Goal: Navigation & Orientation: Find specific page/section

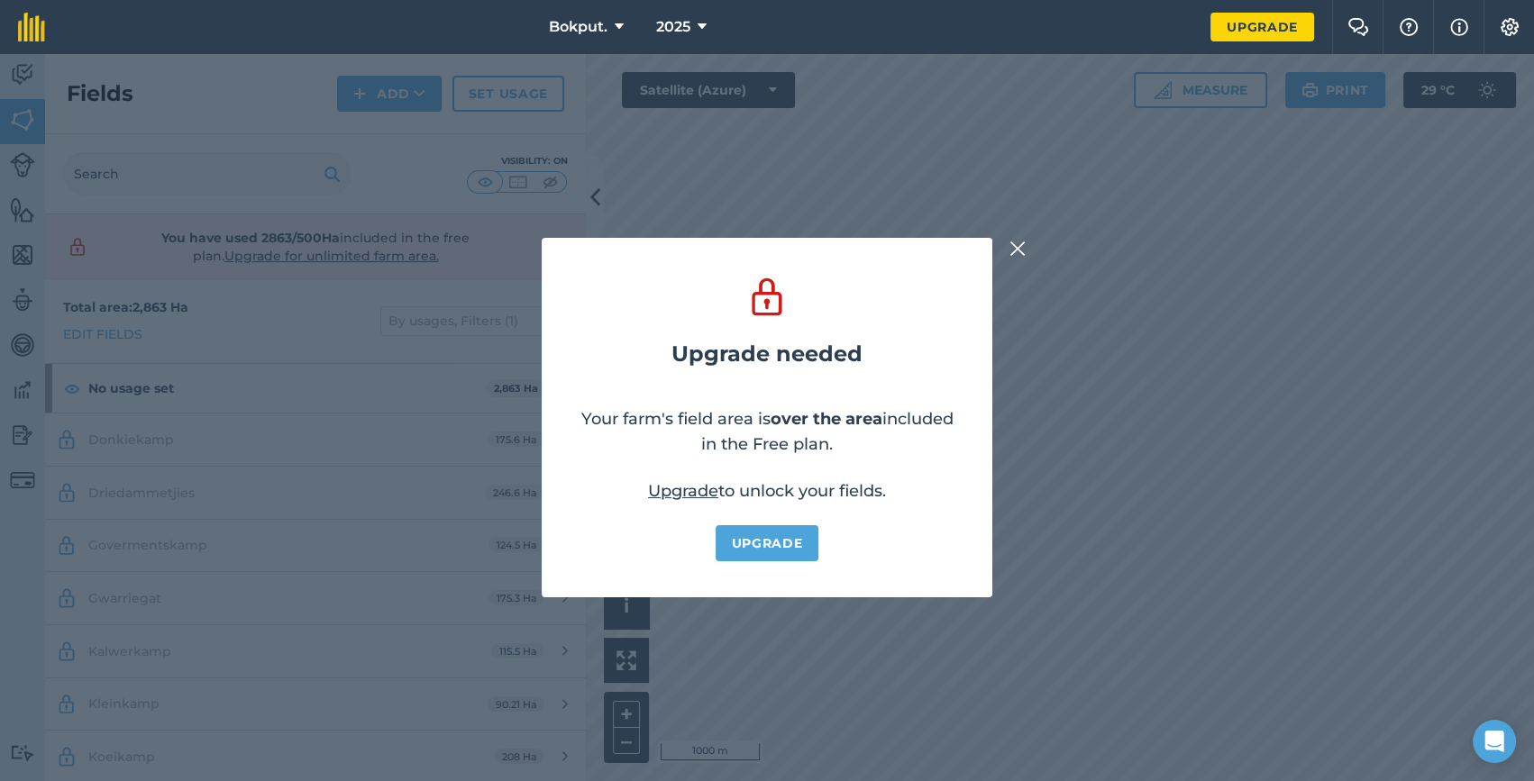
click at [1016, 251] on img at bounding box center [1017, 249] width 16 height 22
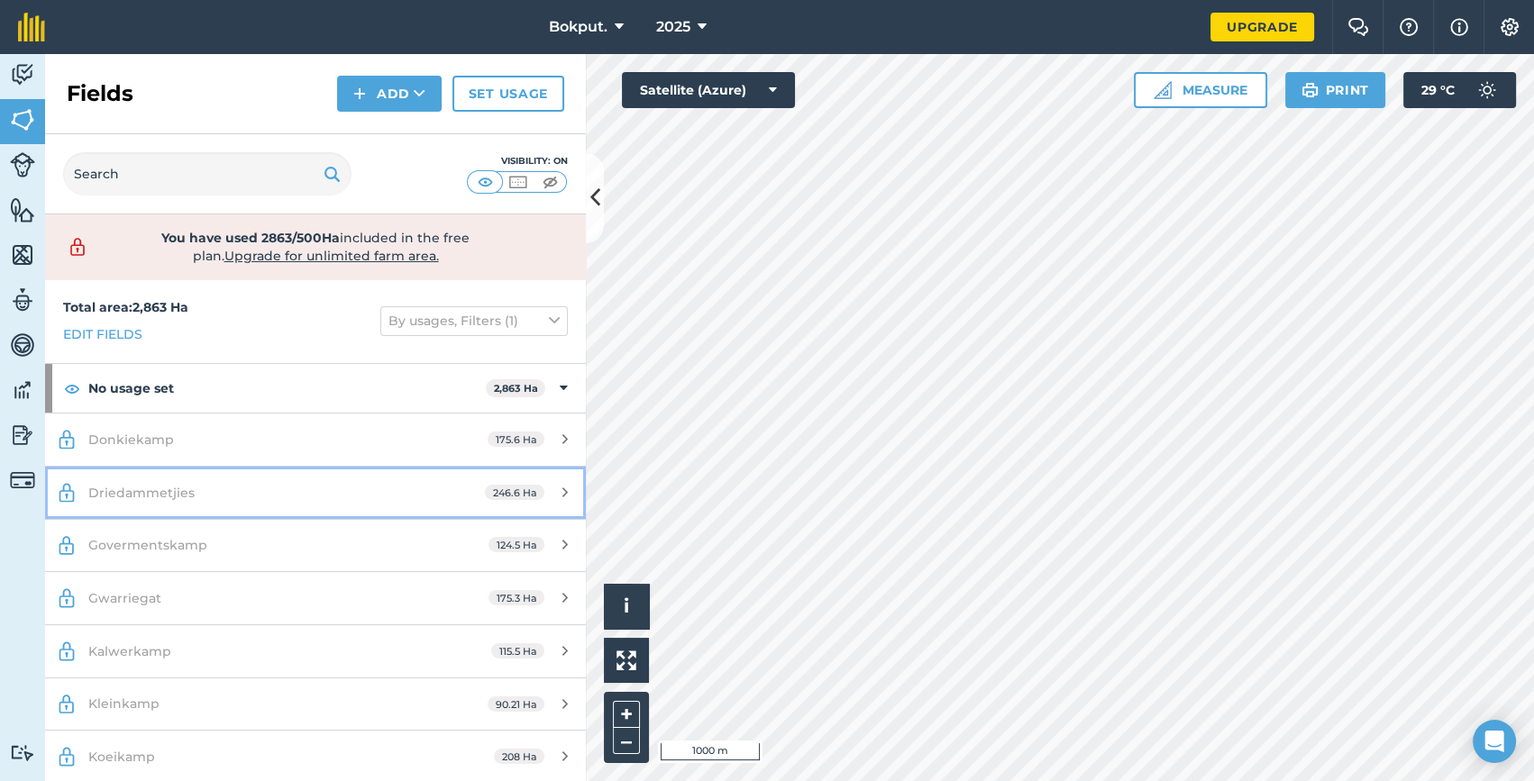
click at [200, 496] on div "Driedammetjies" at bounding box center [257, 493] width 339 height 20
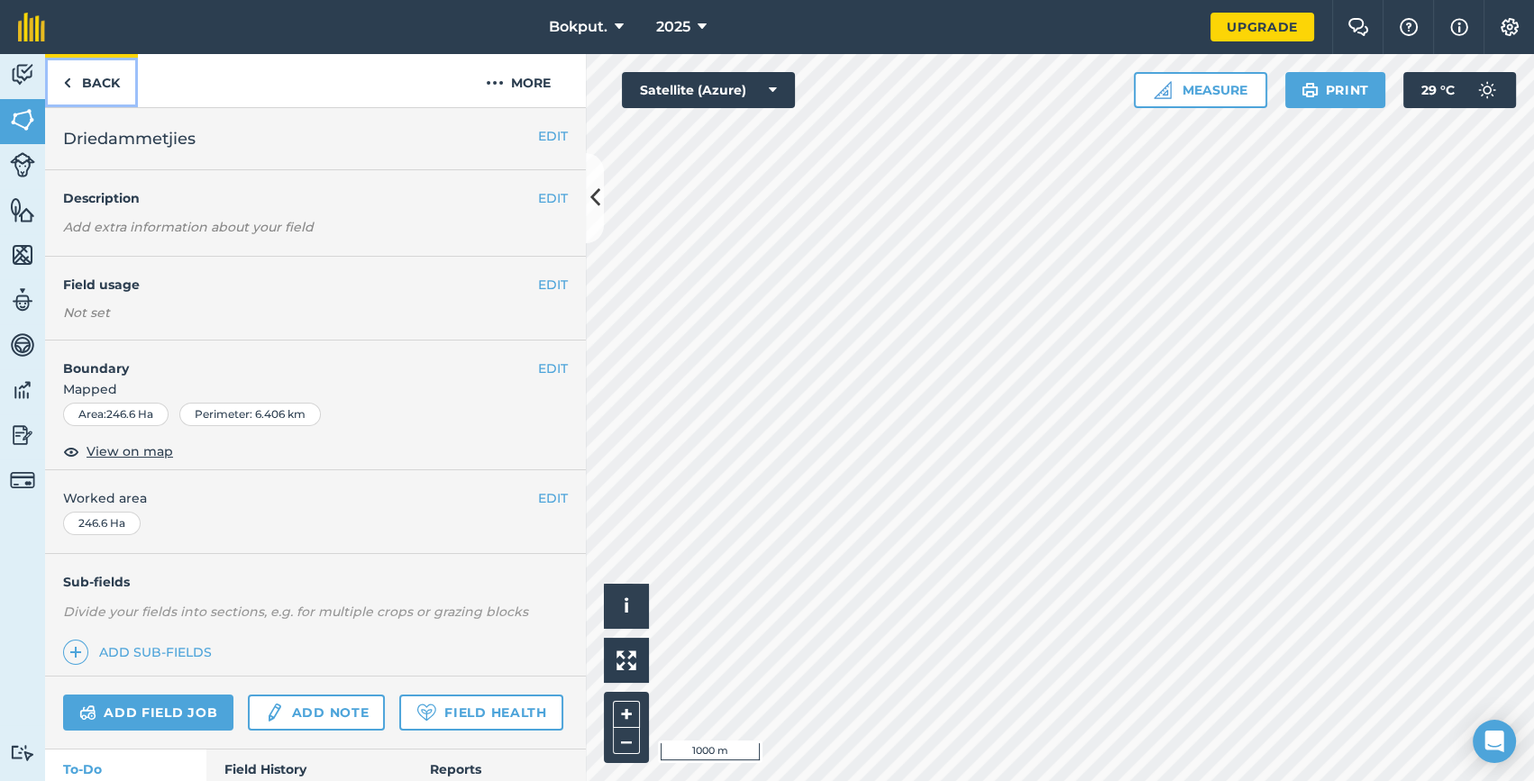
click at [76, 80] on link "Back" at bounding box center [91, 80] width 93 height 53
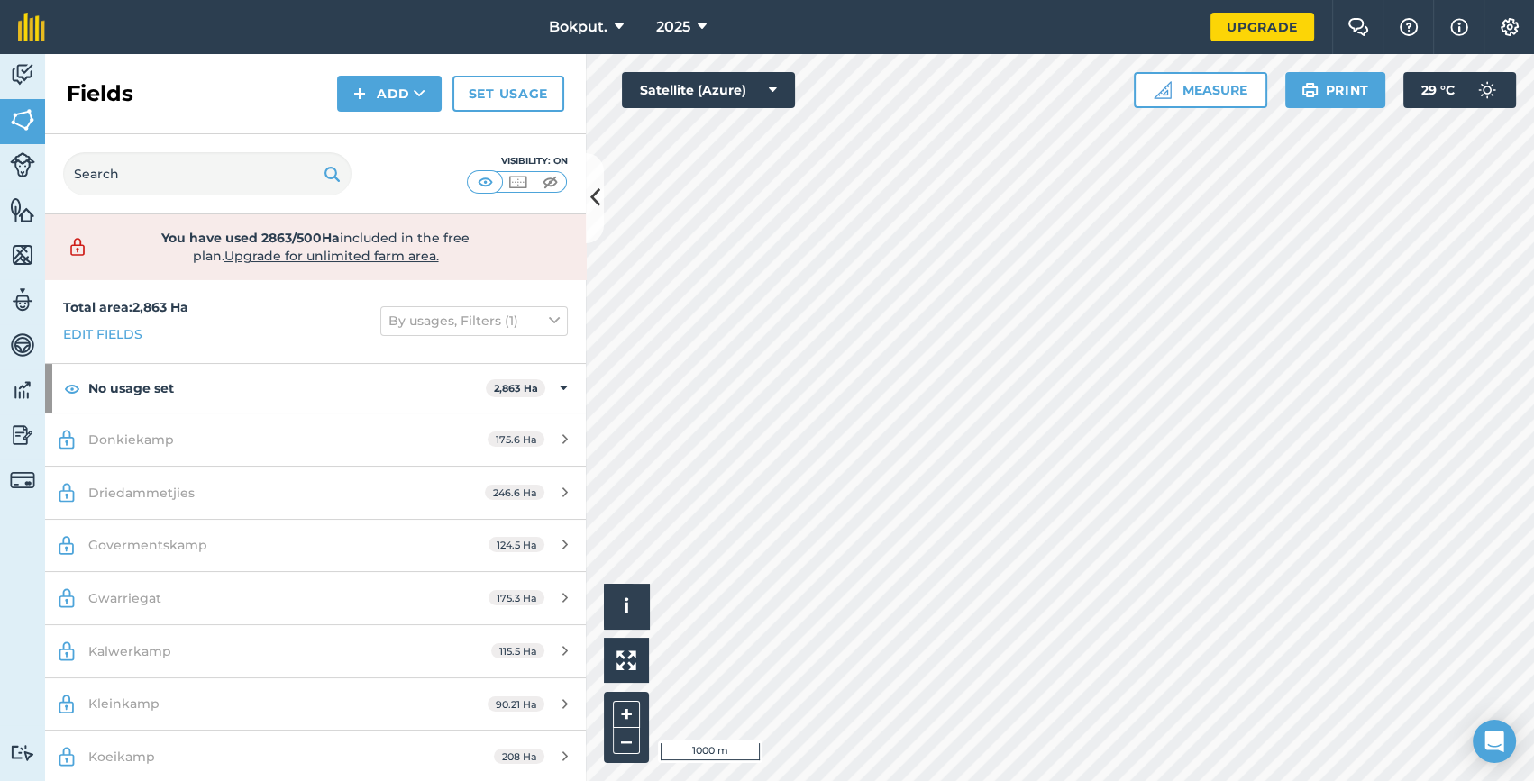
click at [76, 80] on h2 "Fields" at bounding box center [100, 93] width 67 height 29
click at [17, 433] on img at bounding box center [22, 435] width 25 height 27
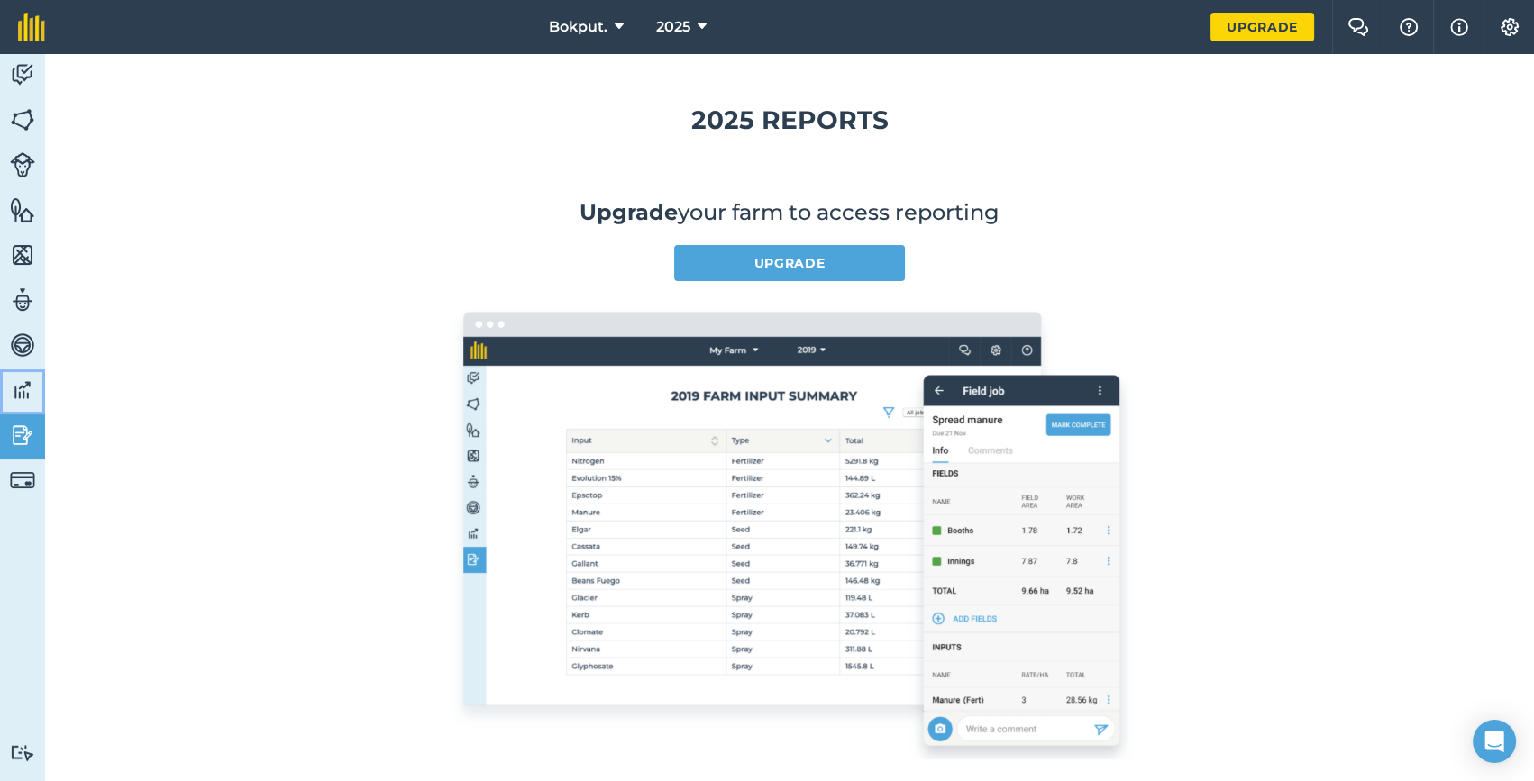
click at [18, 390] on img at bounding box center [22, 390] width 25 height 27
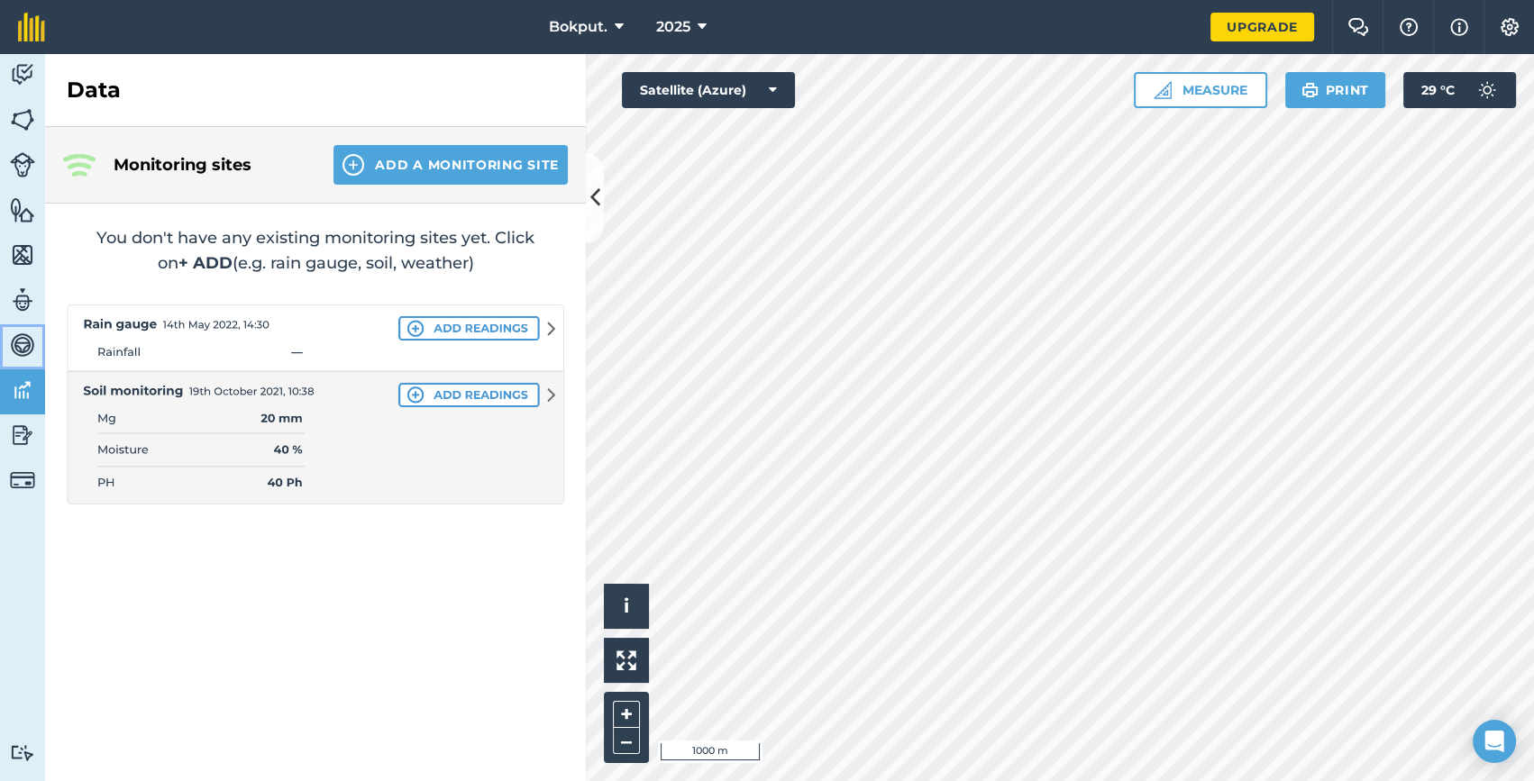
click at [26, 334] on img at bounding box center [22, 345] width 25 height 27
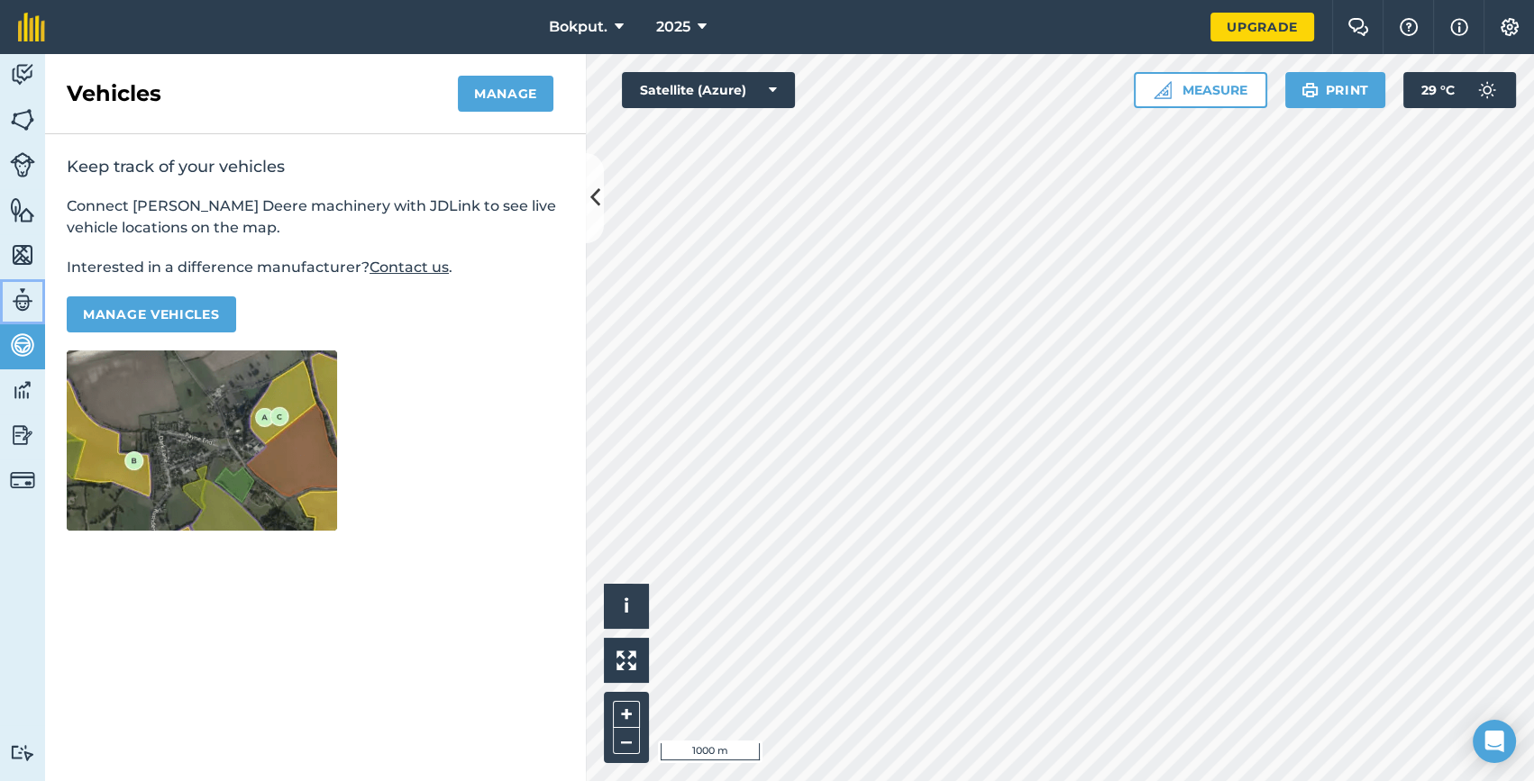
click at [23, 295] on img at bounding box center [22, 300] width 25 height 27
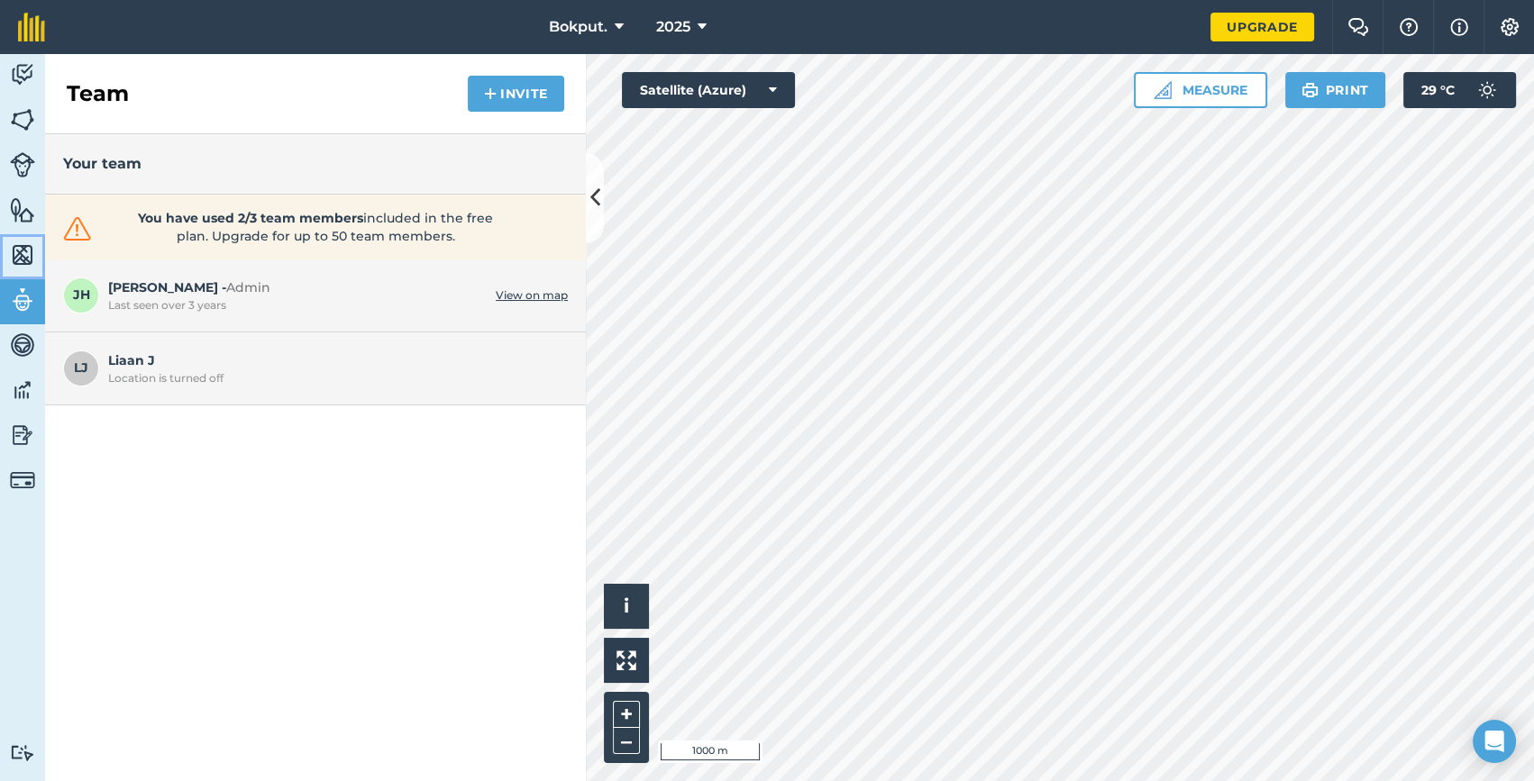
click at [24, 248] on img at bounding box center [22, 255] width 25 height 27
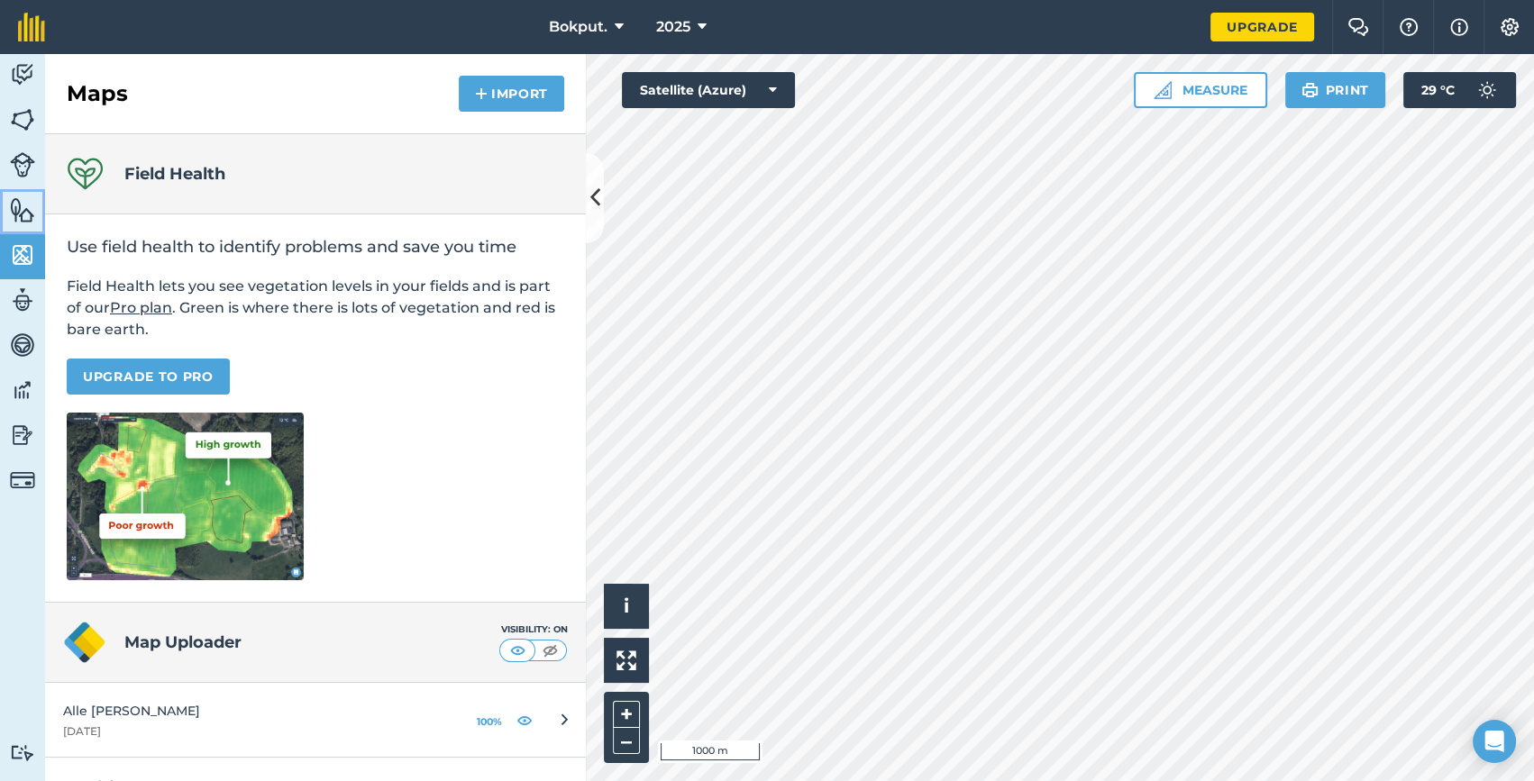
click at [22, 207] on img at bounding box center [22, 209] width 25 height 27
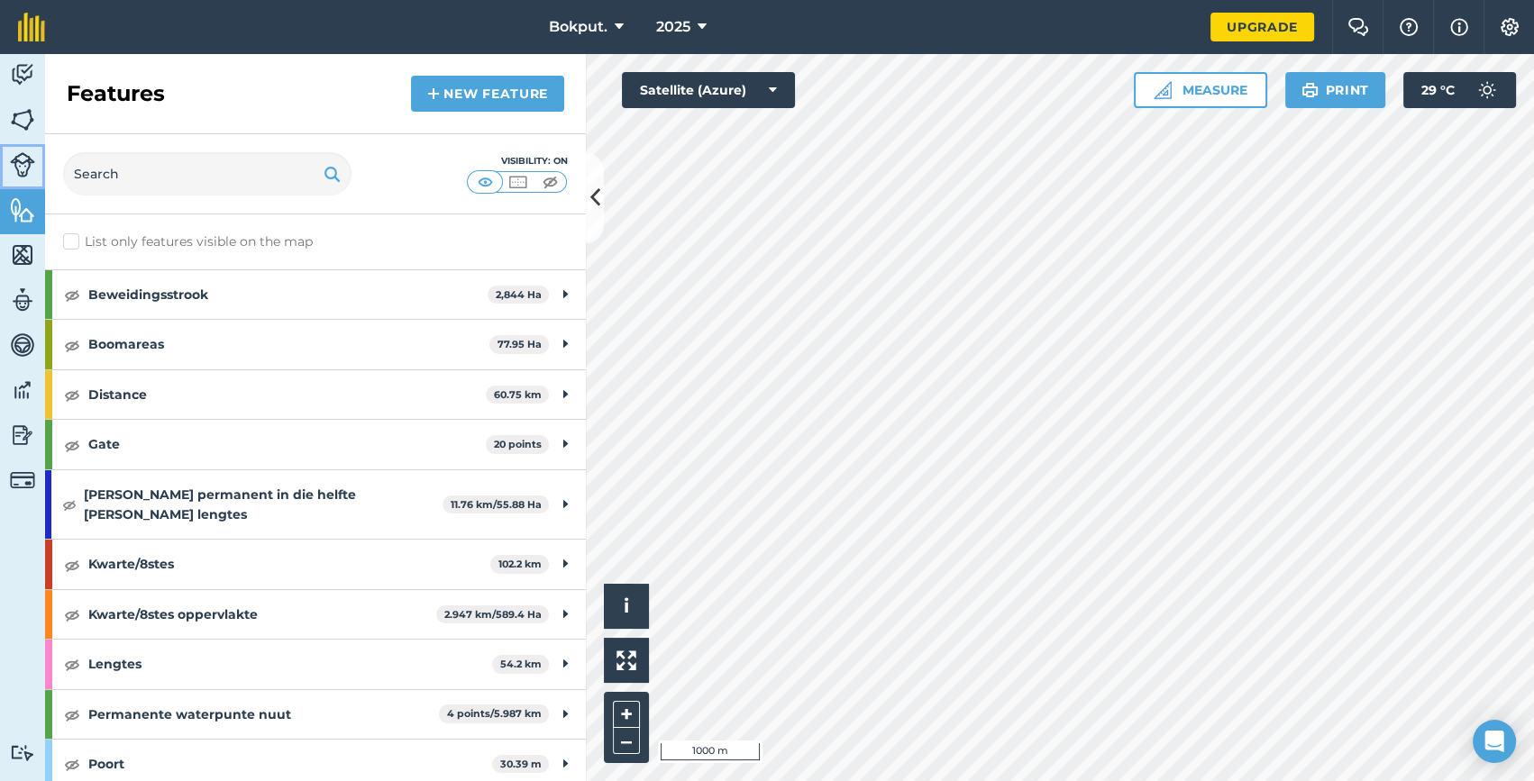
click at [25, 162] on img at bounding box center [22, 164] width 25 height 25
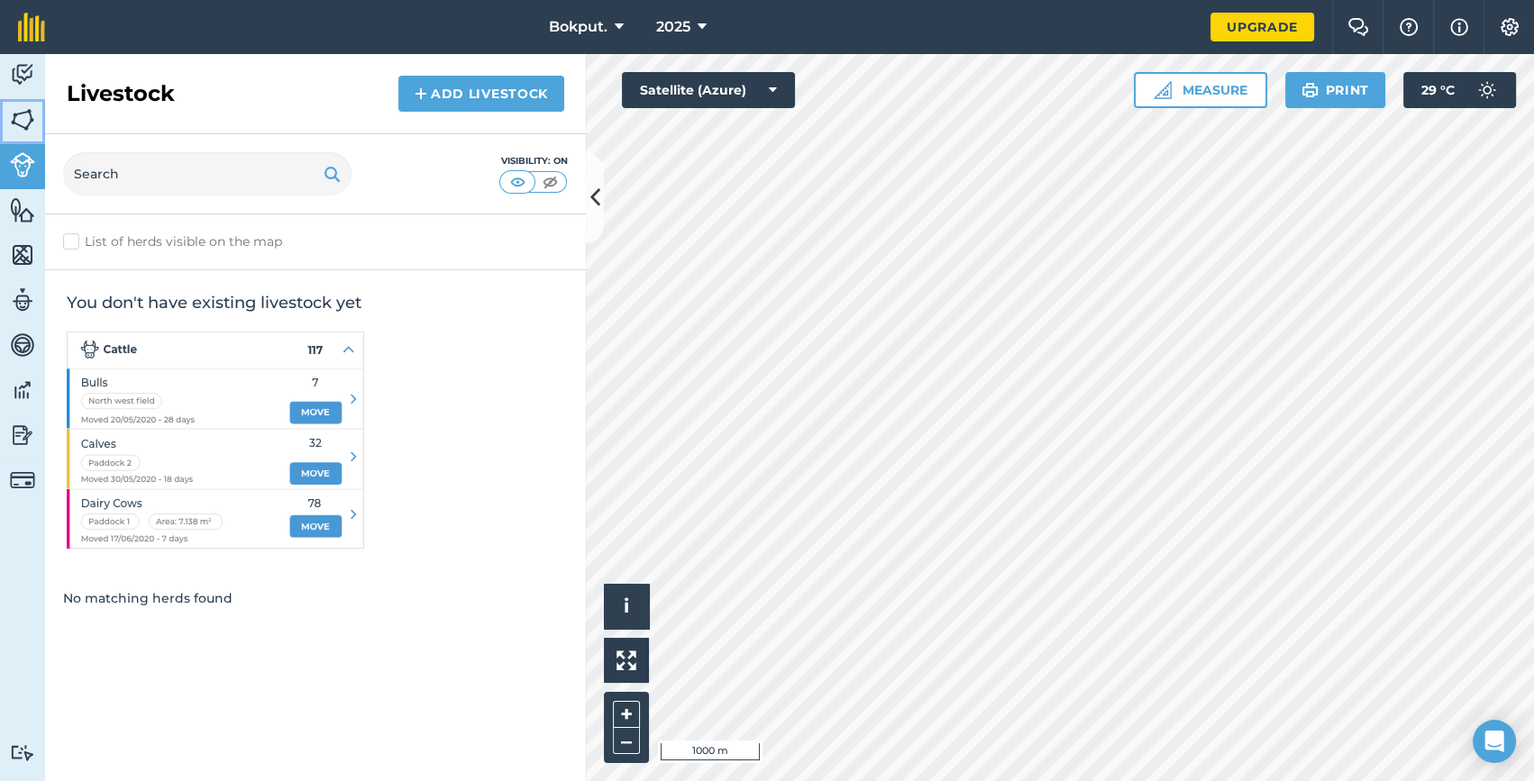
click at [26, 122] on img at bounding box center [22, 119] width 25 height 27
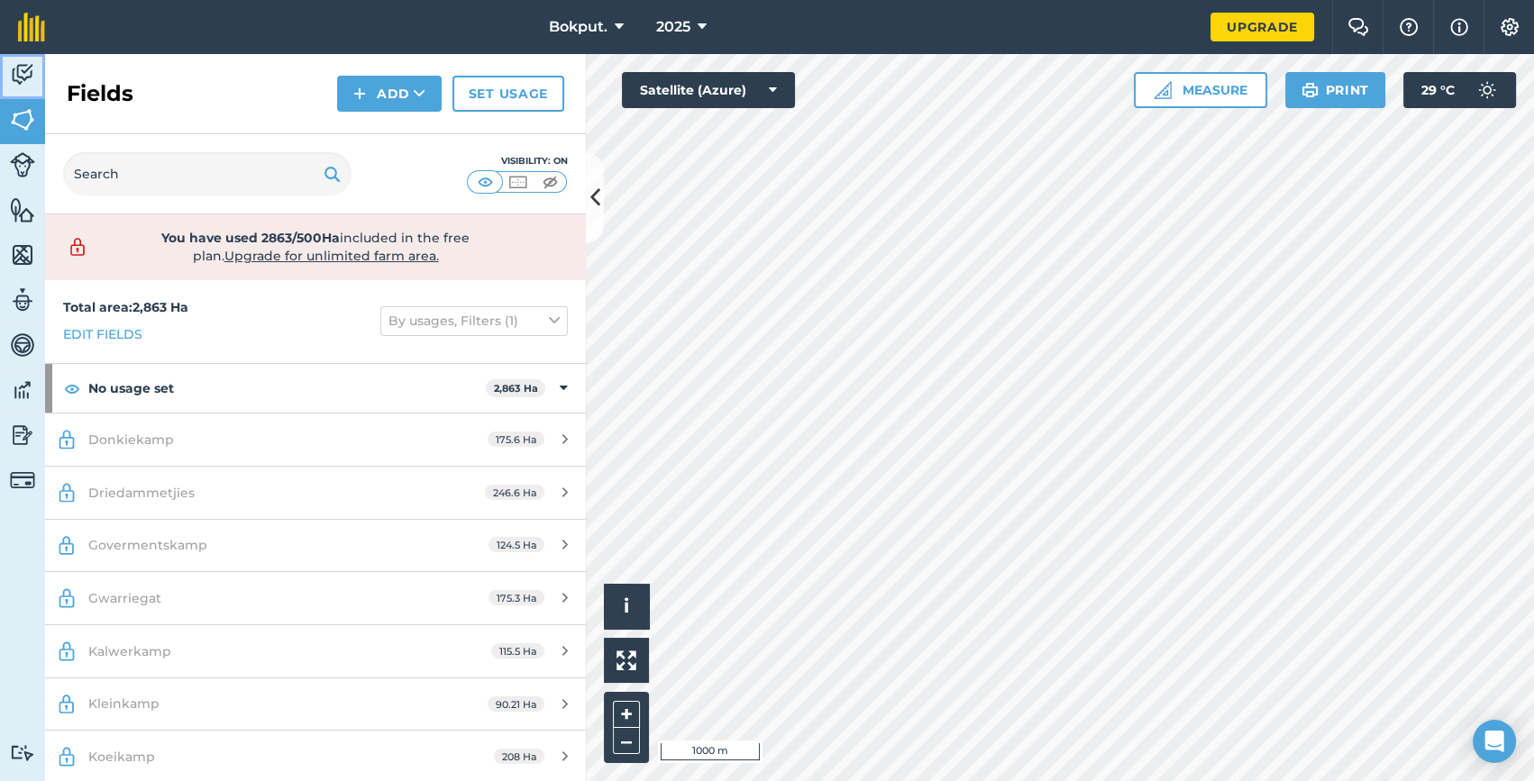
click at [20, 70] on img at bounding box center [22, 74] width 25 height 27
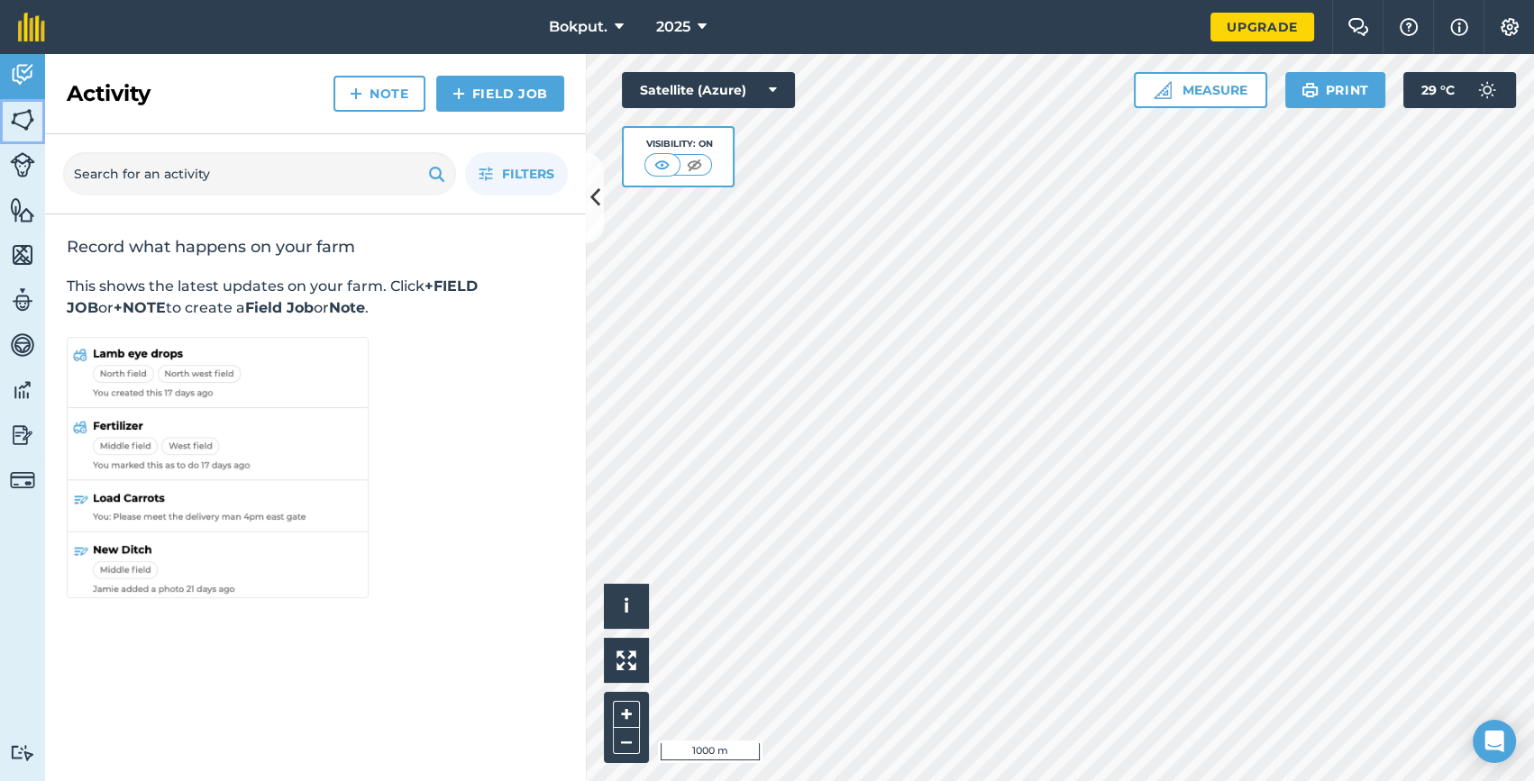
click at [17, 122] on img at bounding box center [22, 119] width 25 height 27
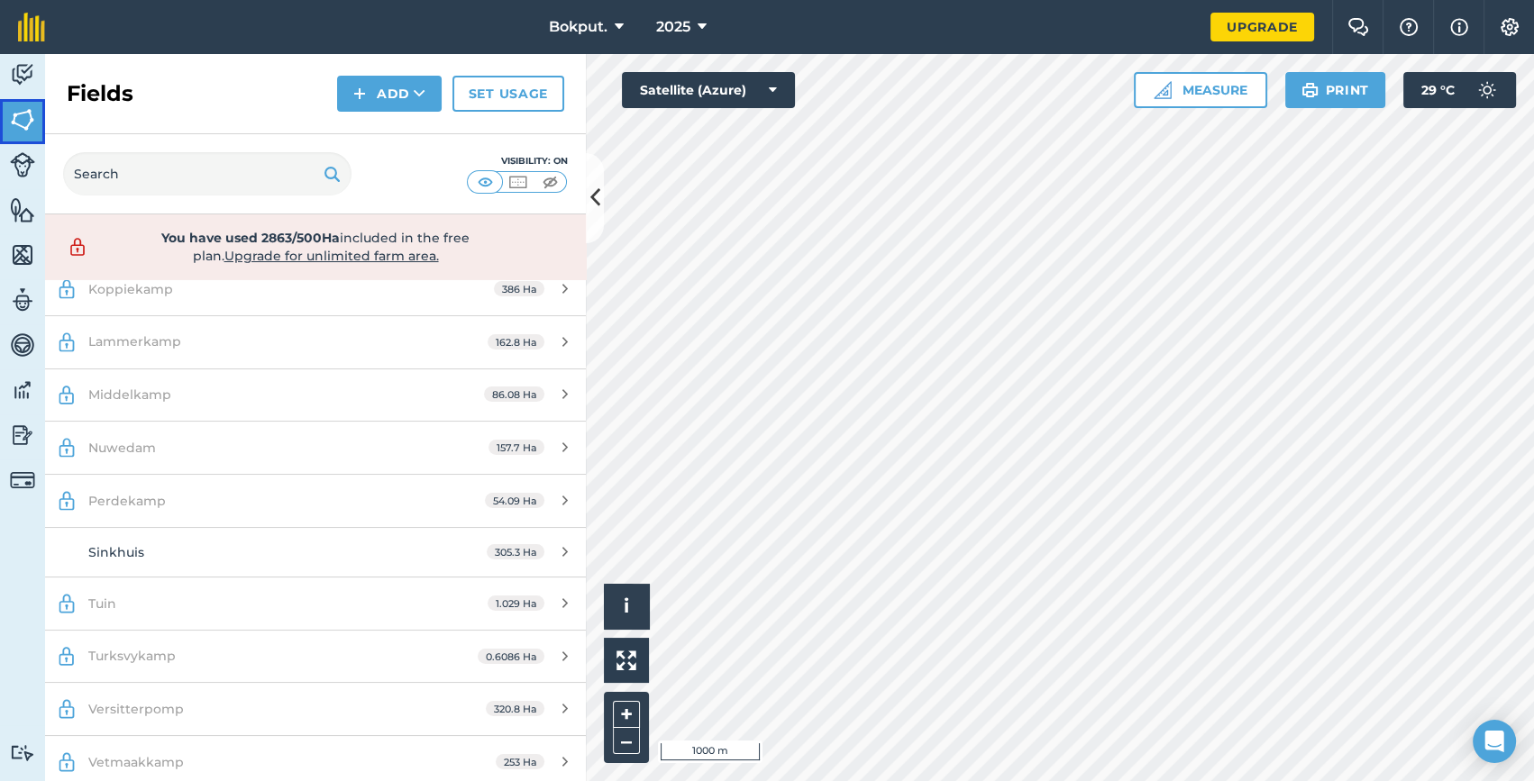
scroll to position [525, 0]
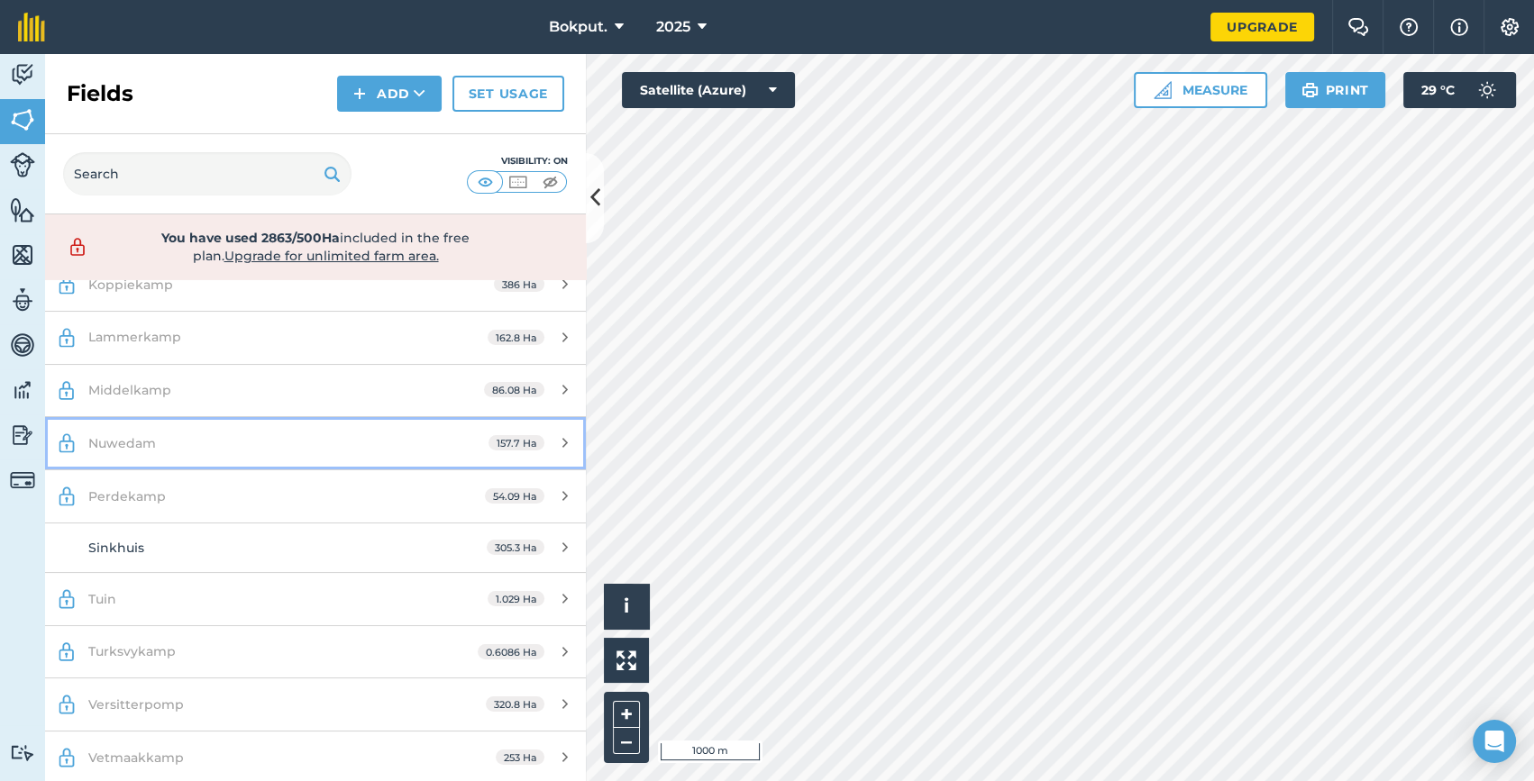
click at [183, 433] on div "Nuwedam" at bounding box center [257, 443] width 339 height 20
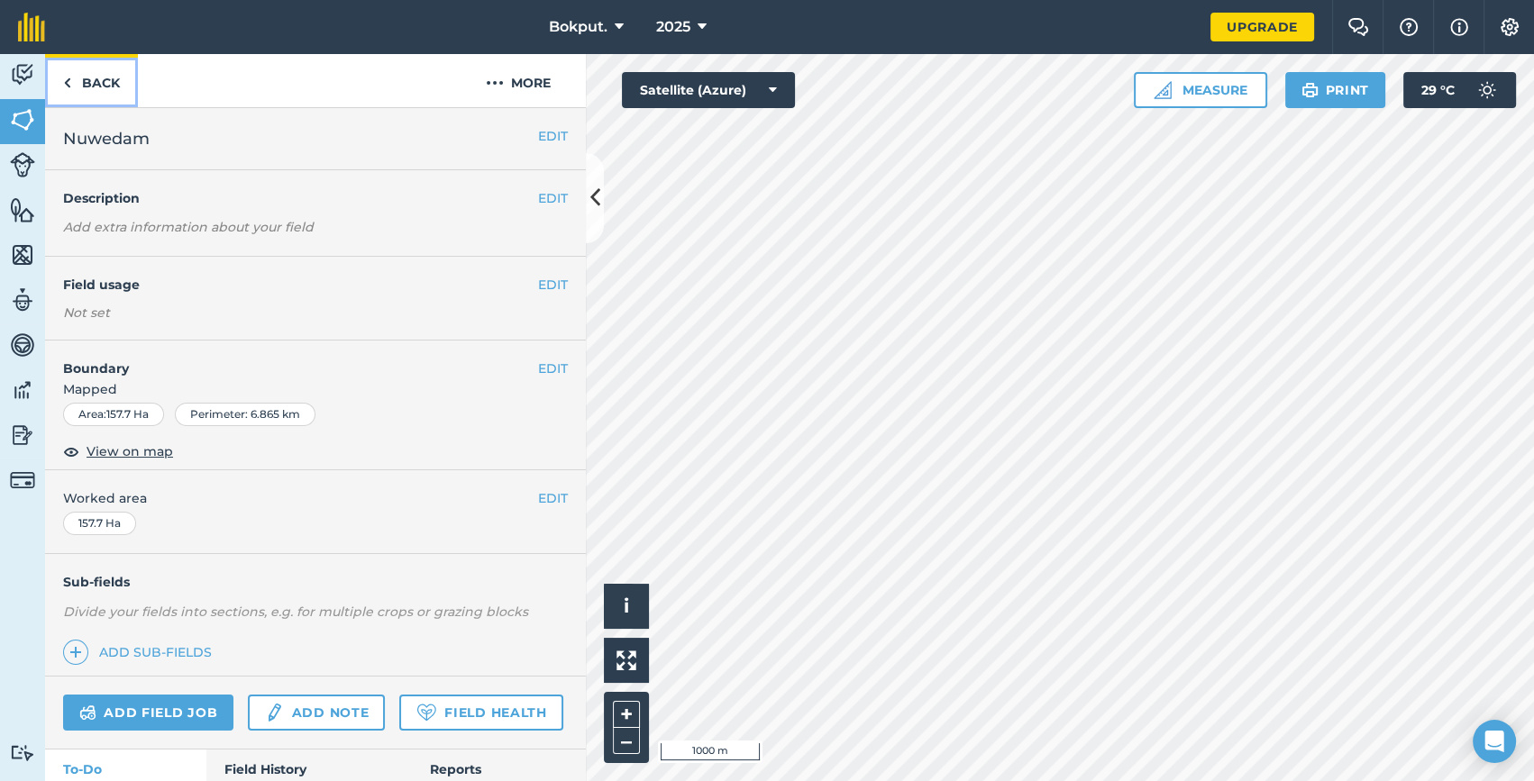
click at [69, 78] on img at bounding box center [67, 83] width 8 height 22
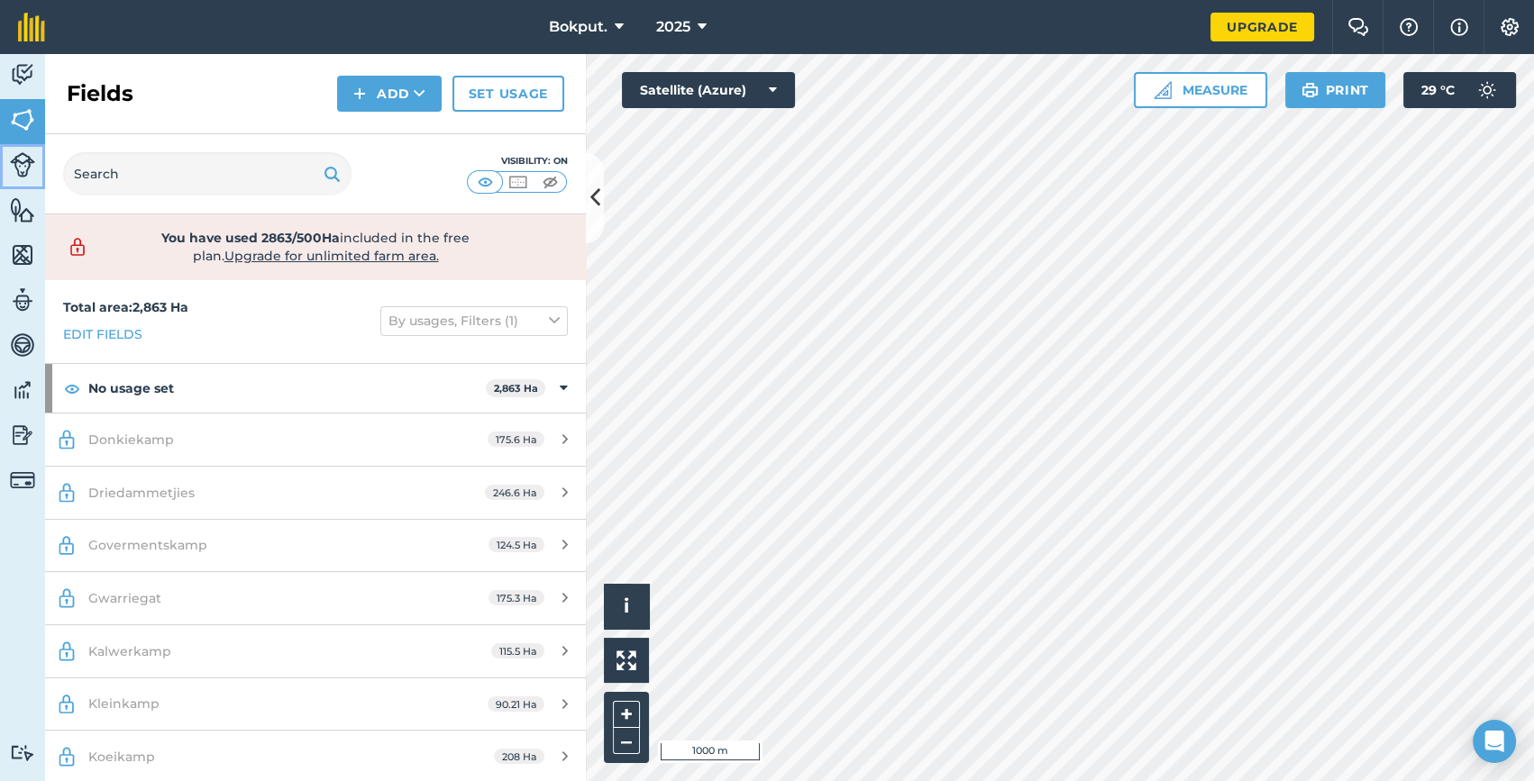
click at [28, 164] on img at bounding box center [22, 164] width 25 height 25
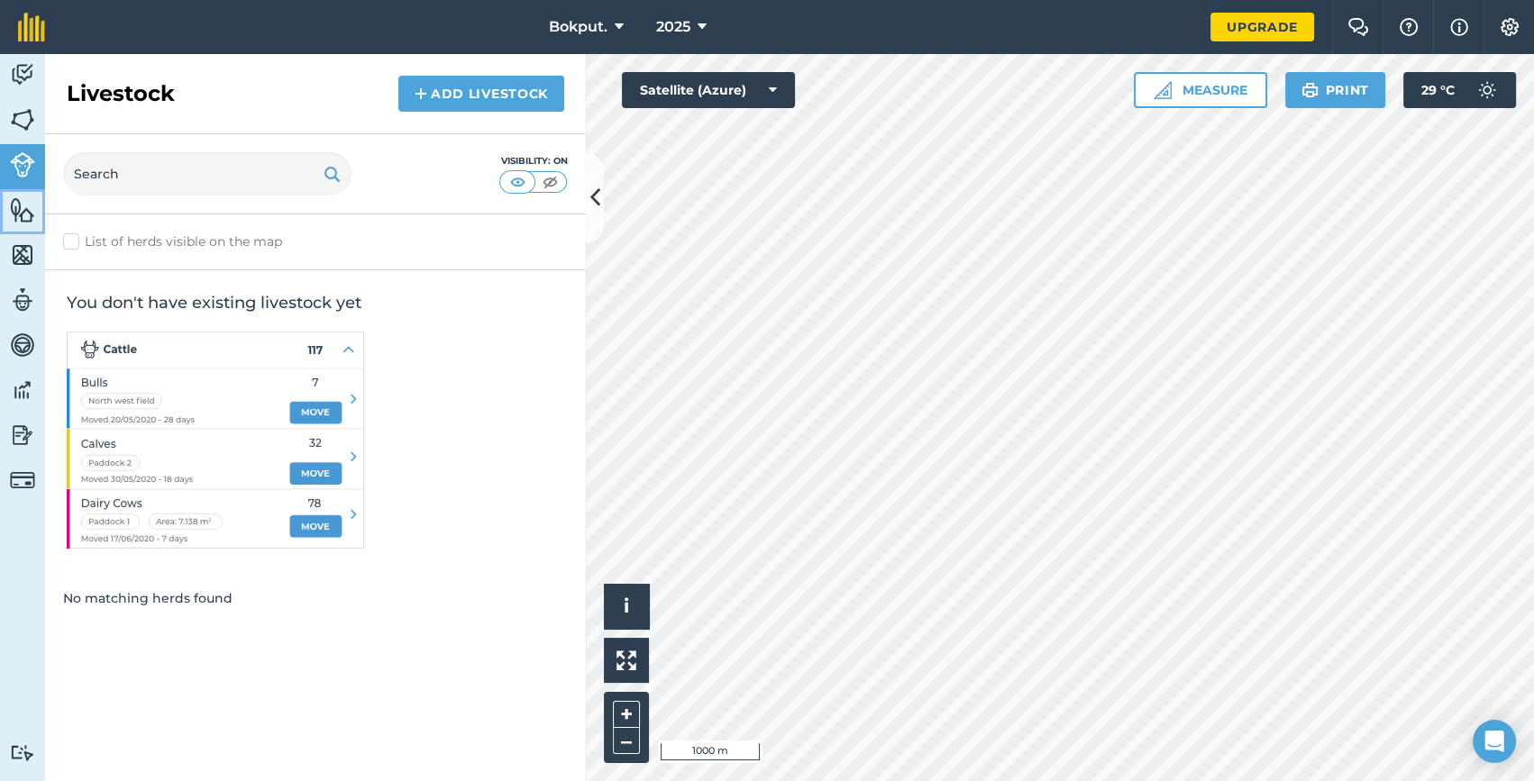
click at [18, 211] on img at bounding box center [22, 209] width 25 height 27
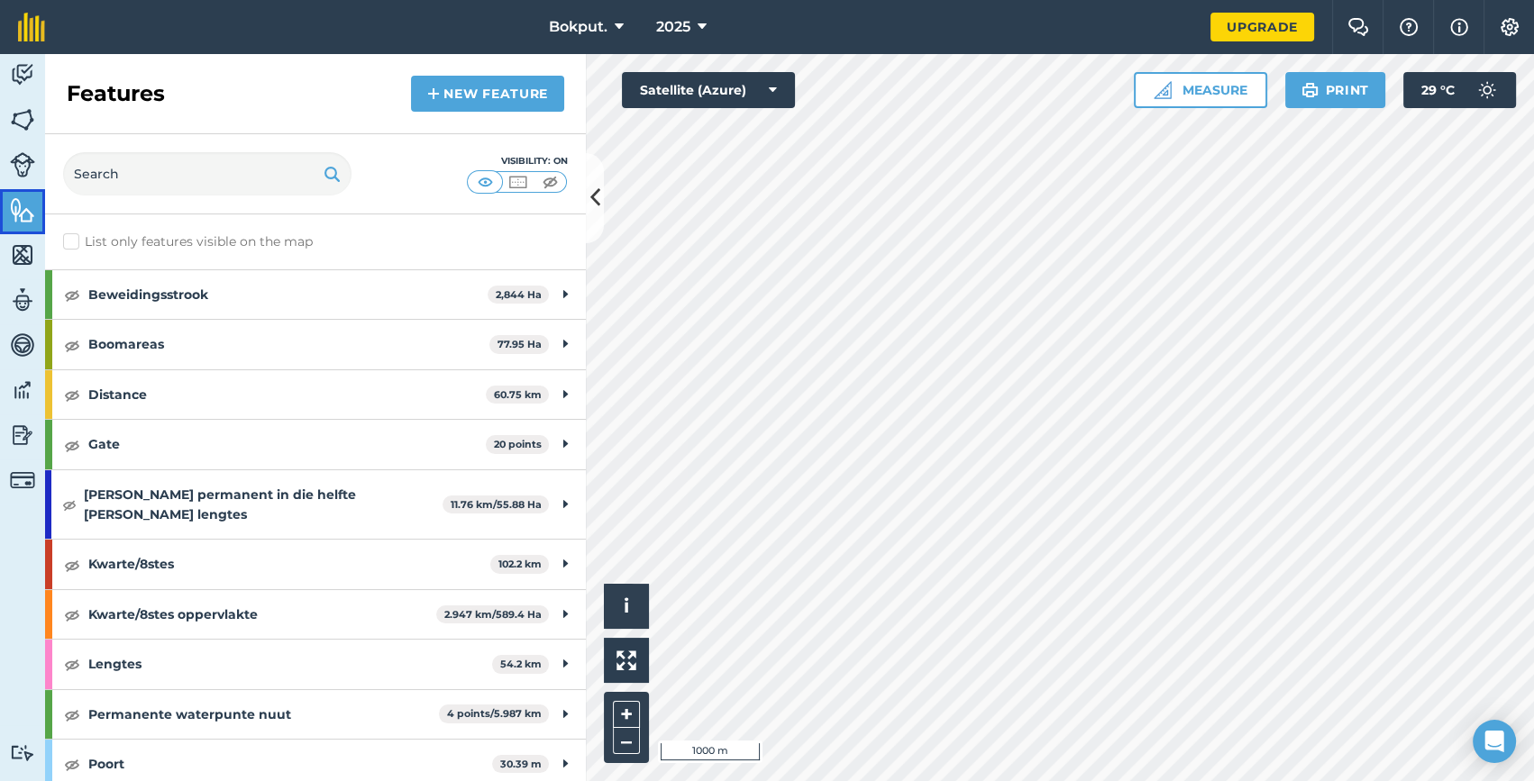
scroll to position [81, 0]
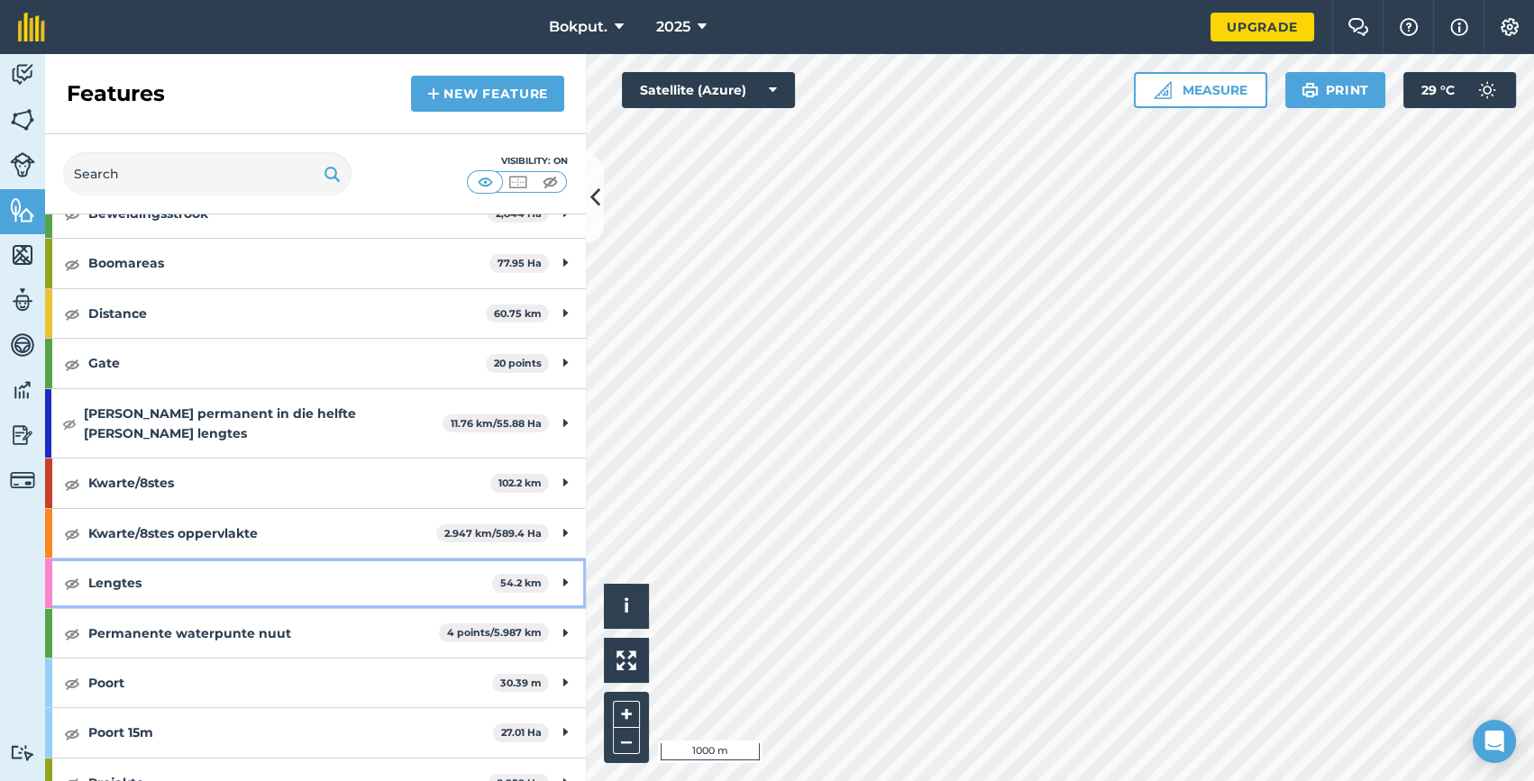
click at [92, 559] on strong "Lengtes" at bounding box center [290, 583] width 404 height 49
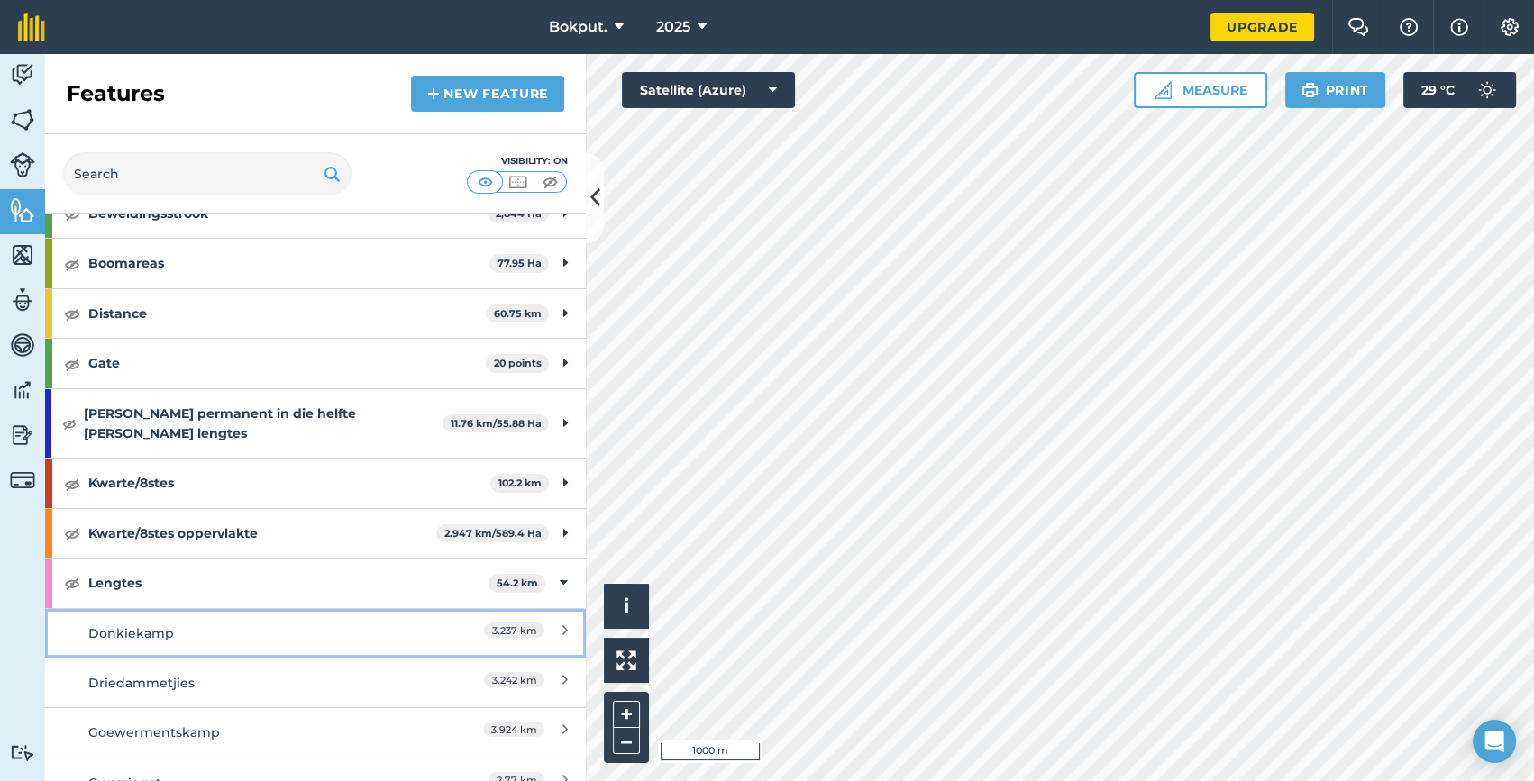
click at [109, 624] on div "Donkiekamp" at bounding box center [248, 634] width 320 height 20
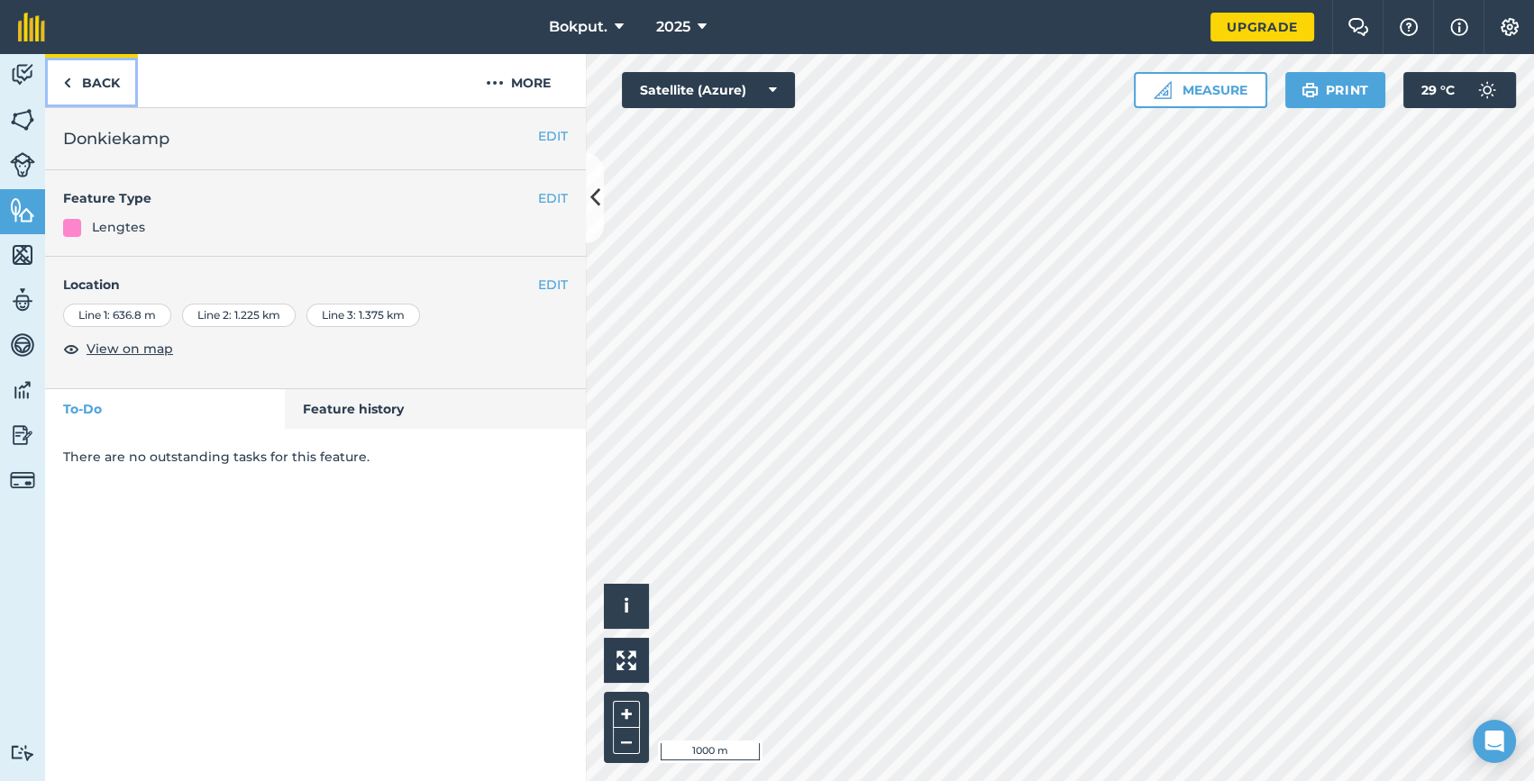
click at [71, 81] on link "Back" at bounding box center [91, 80] width 93 height 53
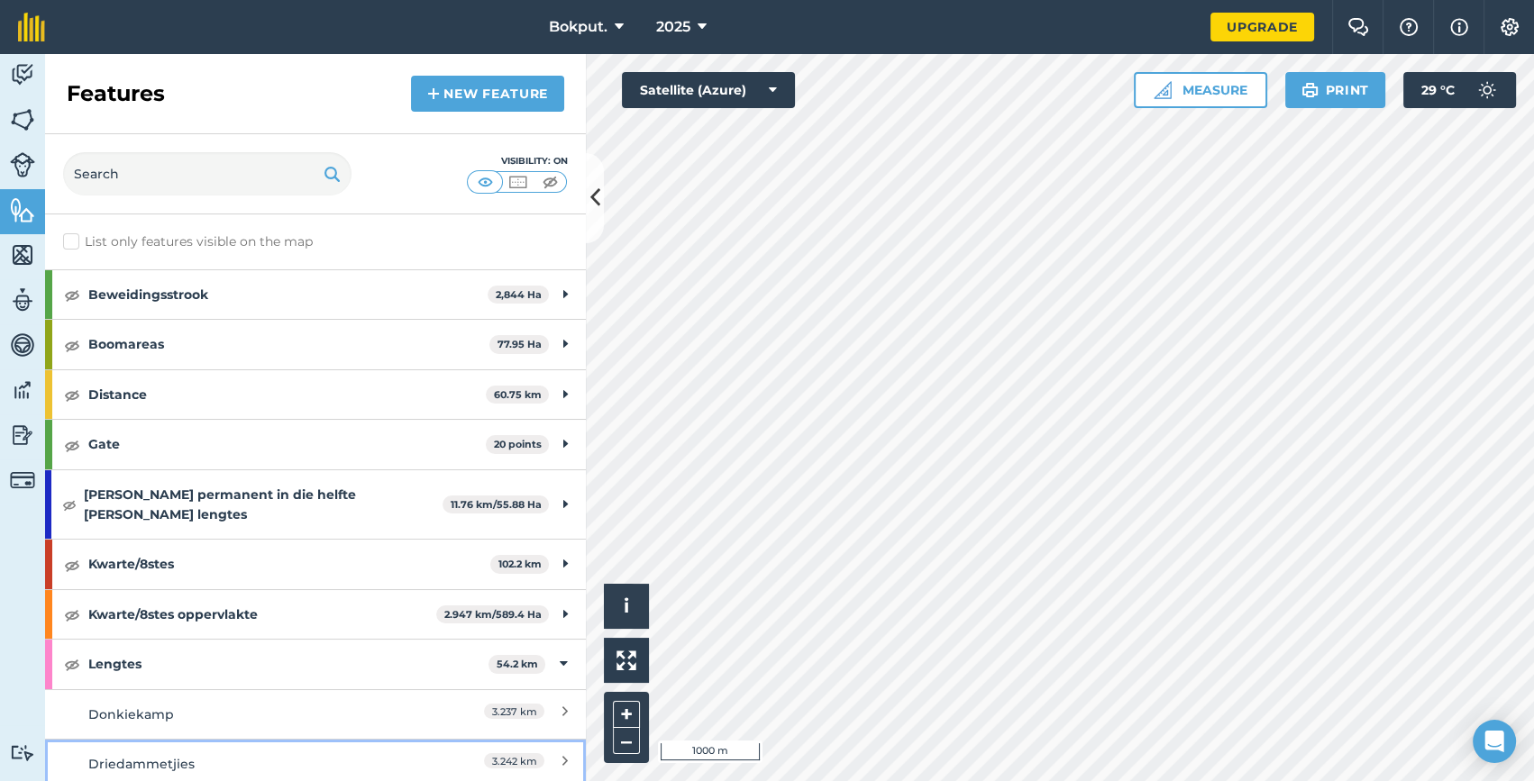
click at [169, 754] on div "Driedammetjies" at bounding box center [248, 764] width 320 height 20
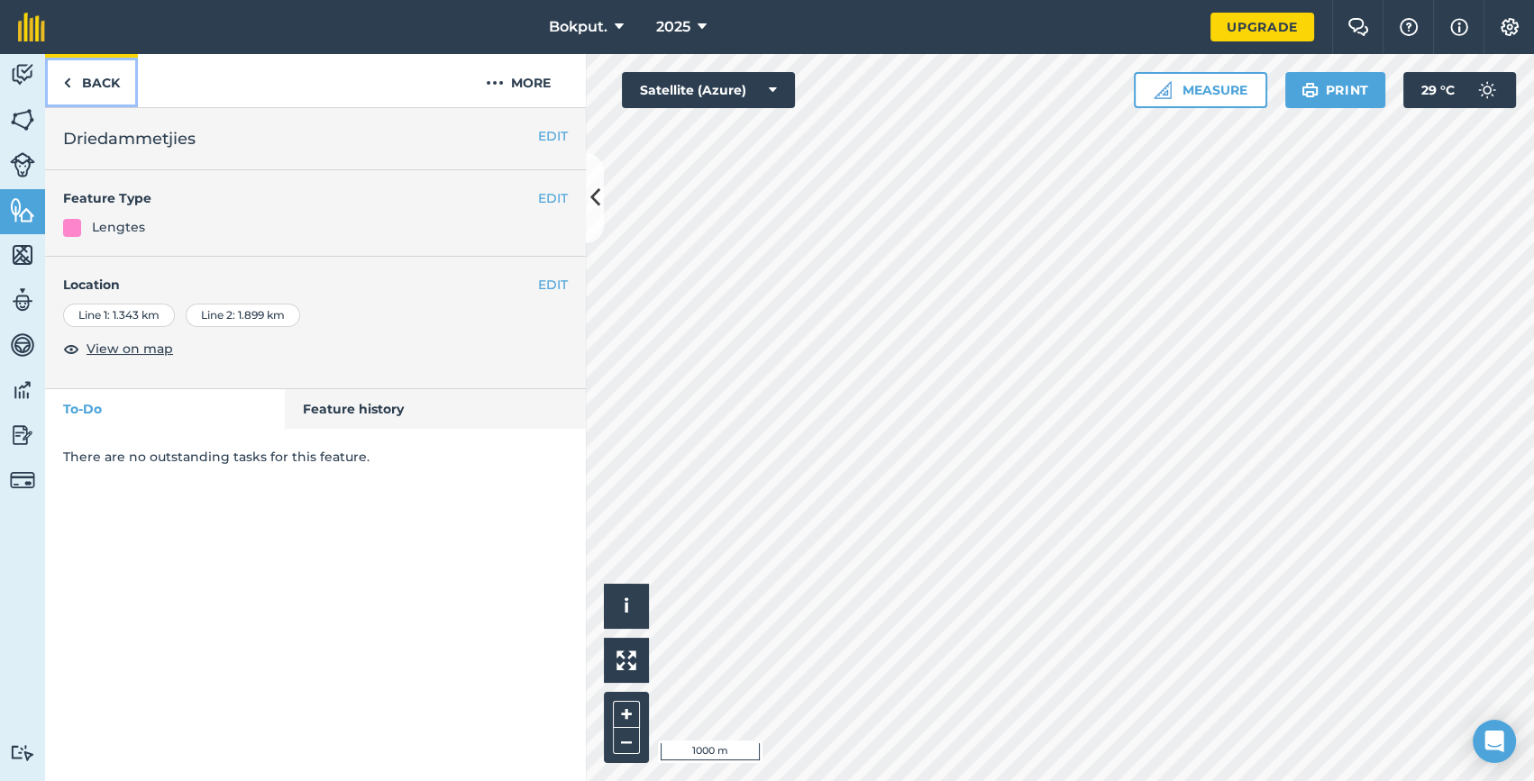
click at [79, 79] on link "Back" at bounding box center [91, 80] width 93 height 53
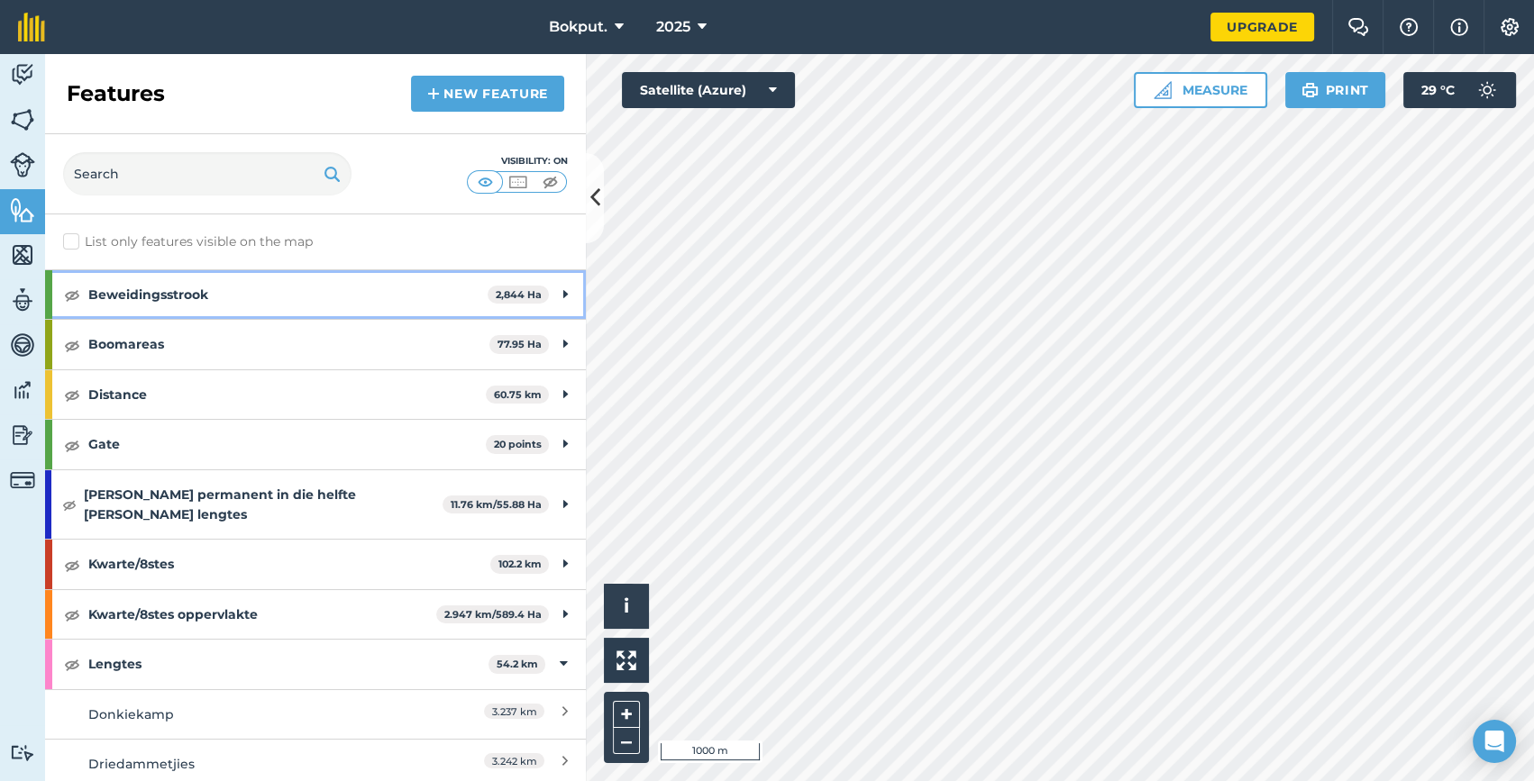
click at [548, 297] on div "Beweidingsstrook 2,844 Ha" at bounding box center [315, 294] width 541 height 49
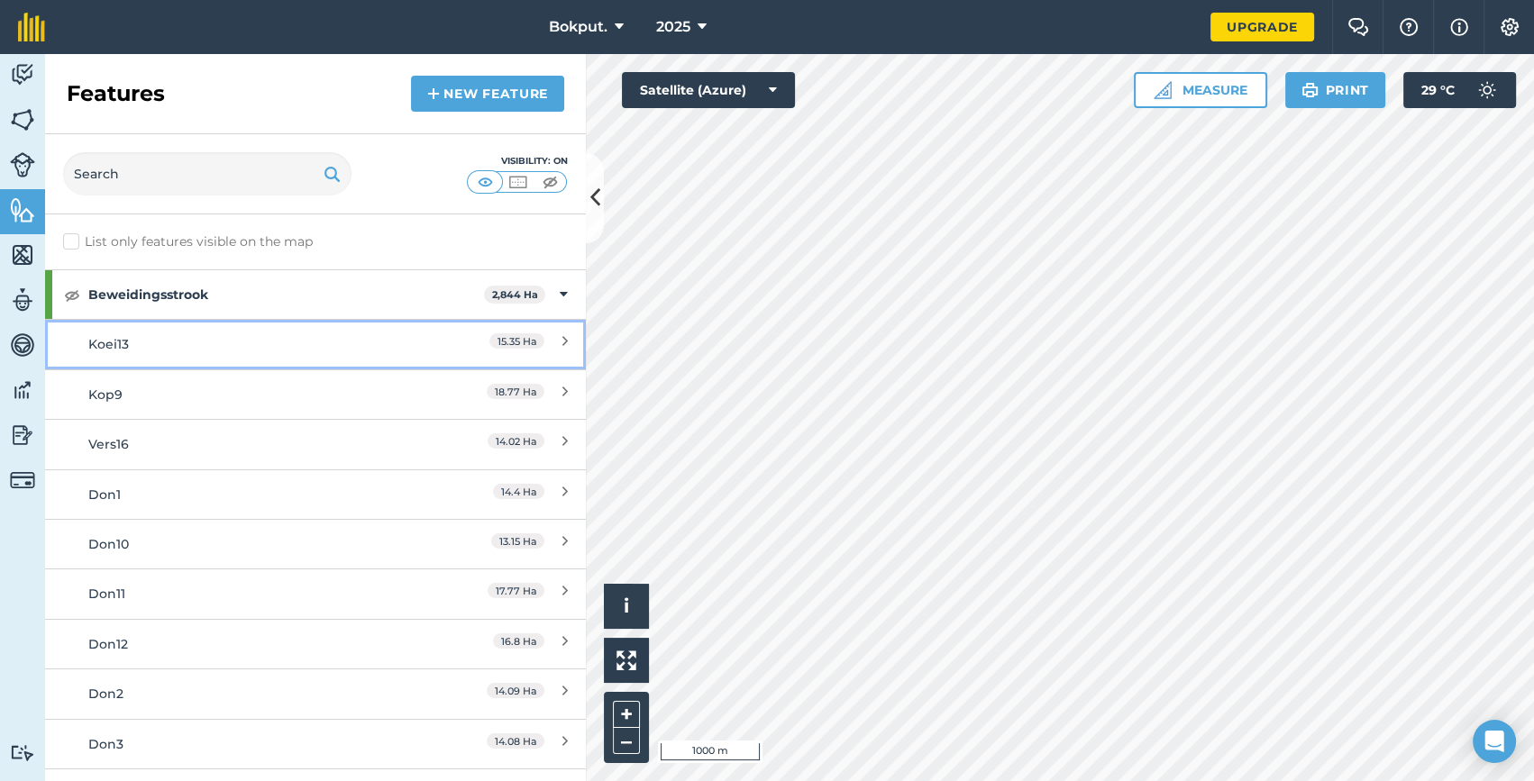
click at [144, 336] on div "Koei13" at bounding box center [248, 344] width 320 height 20
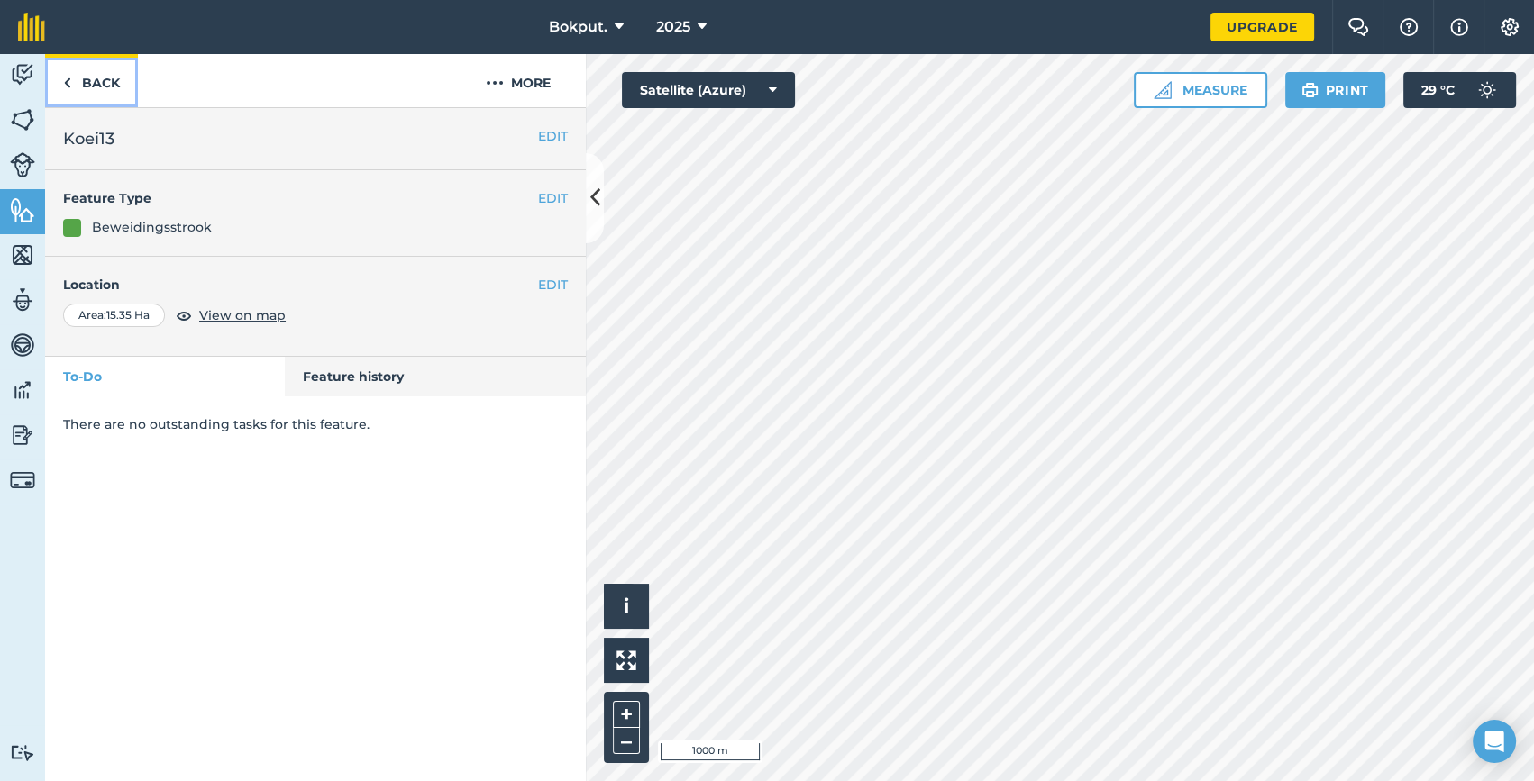
click at [66, 81] on img at bounding box center [67, 83] width 8 height 22
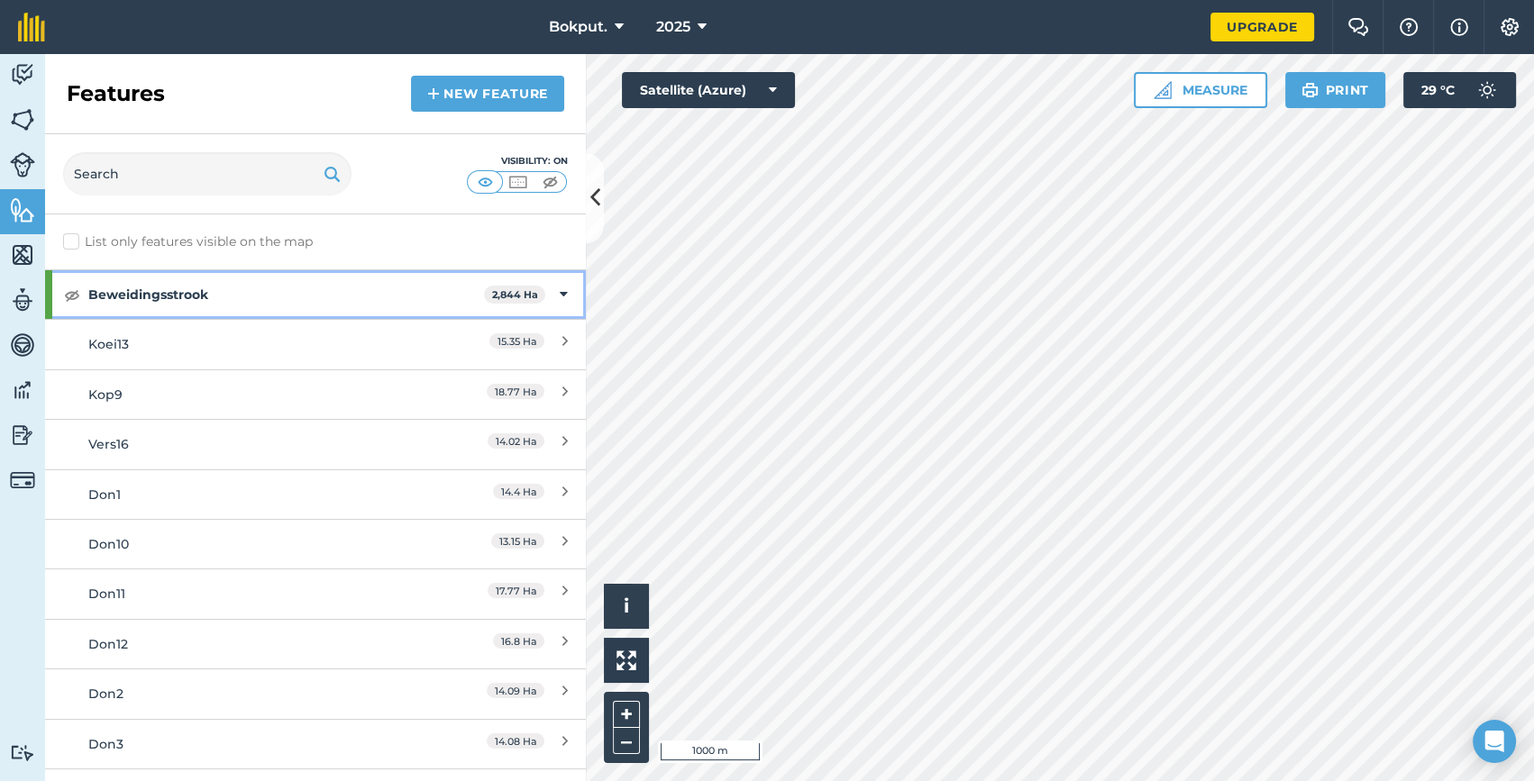
click at [49, 293] on div at bounding box center [48, 294] width 7 height 49
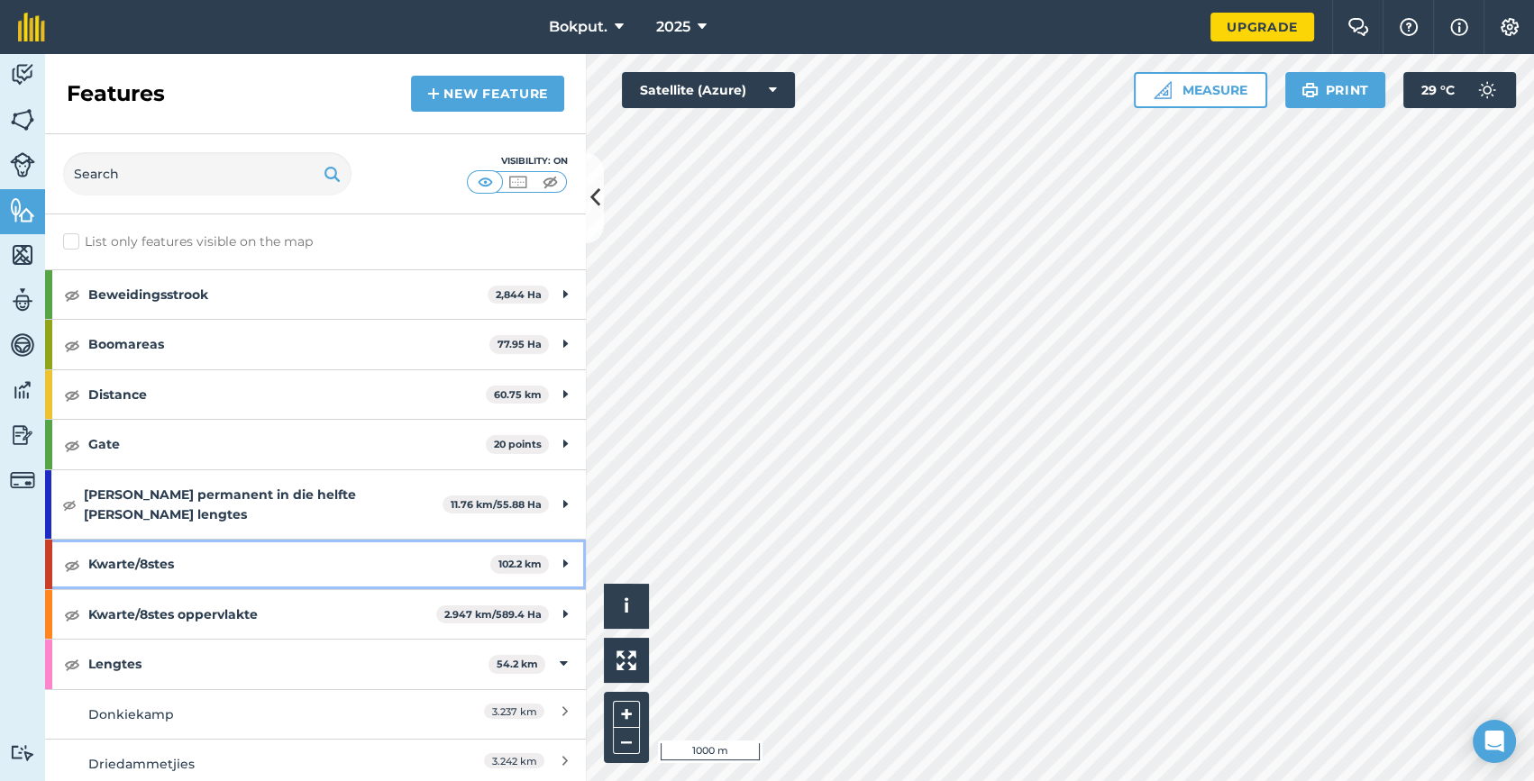
click at [112, 540] on strong "Kwarte/8stes" at bounding box center [289, 564] width 402 height 49
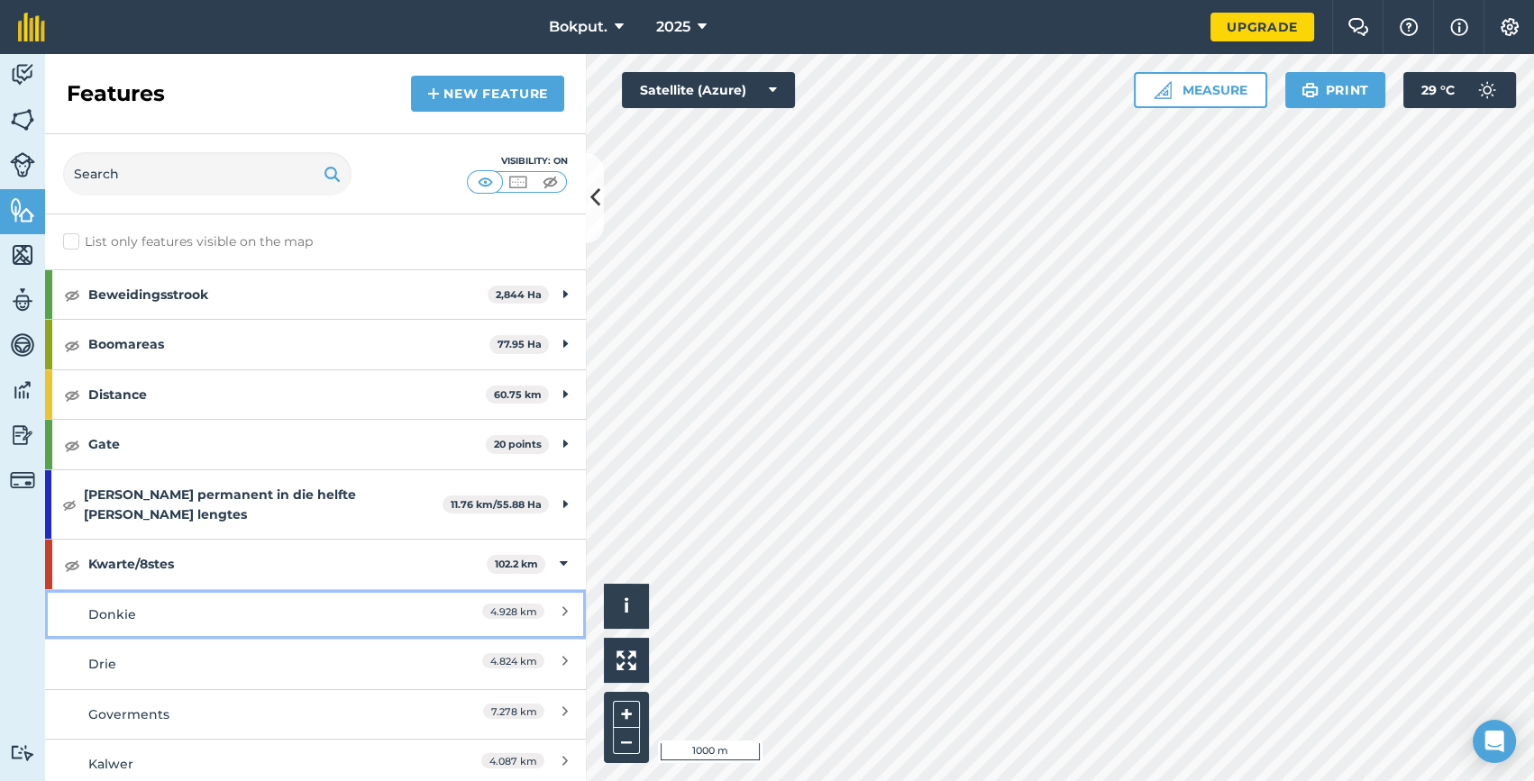
click at [112, 605] on div "Donkie" at bounding box center [248, 615] width 320 height 20
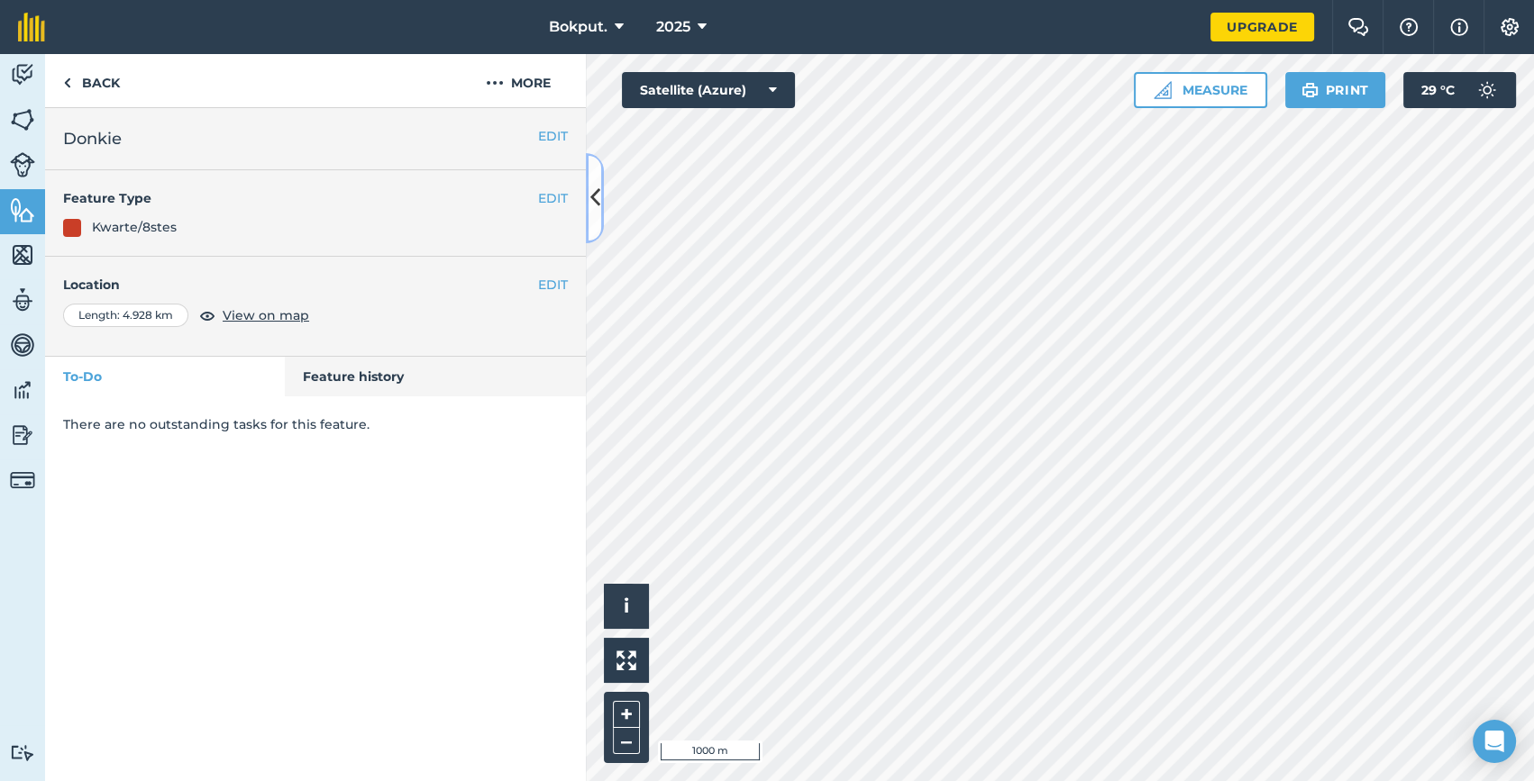
click at [598, 200] on icon at bounding box center [595, 198] width 10 height 32
